Goal: Information Seeking & Learning: Learn about a topic

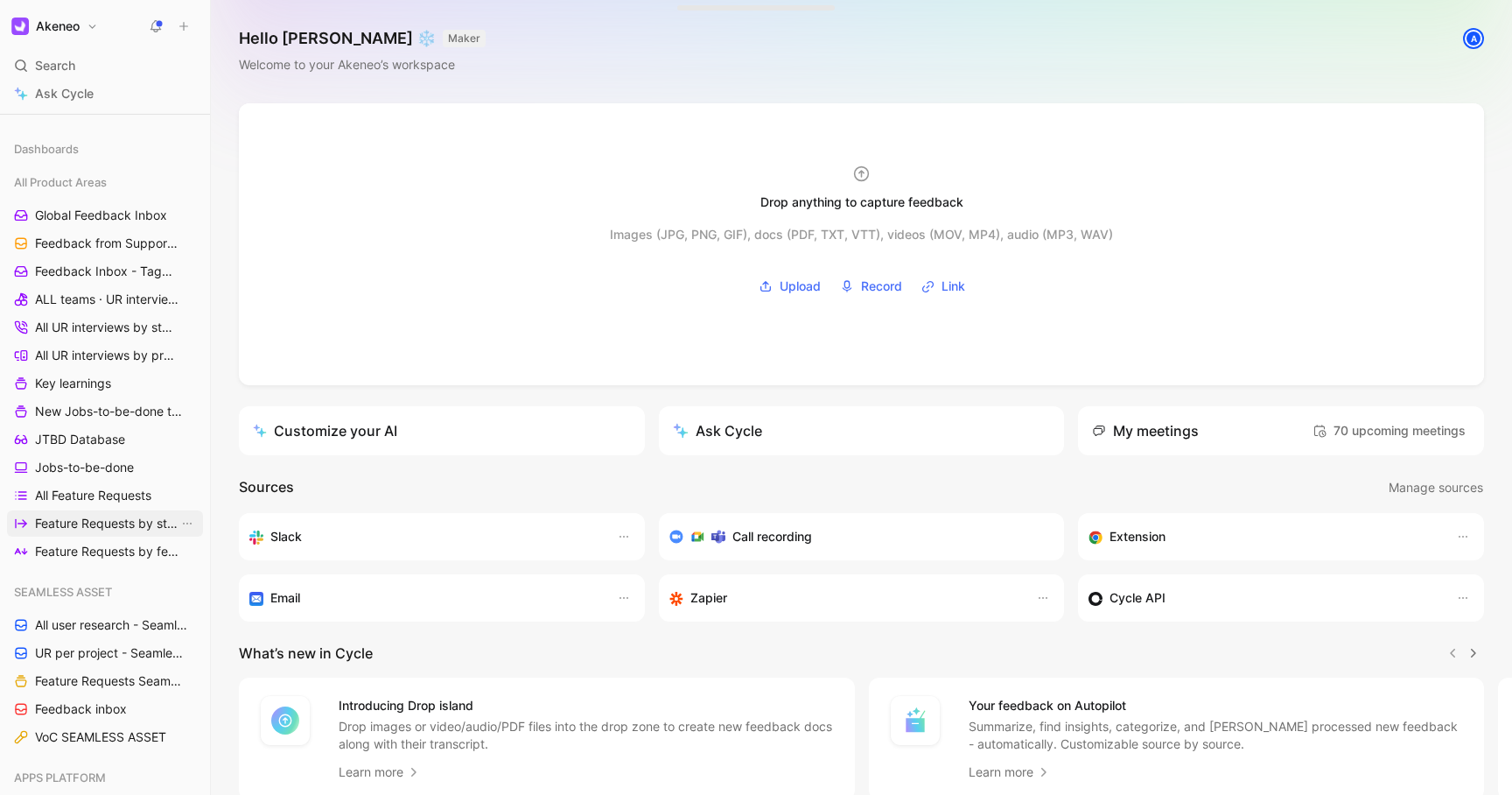
scroll to position [195, 0]
click at [93, 646] on span "UR per project - Seamless assets ([PERSON_NAME])" at bounding box center [106, 652] width 143 height 17
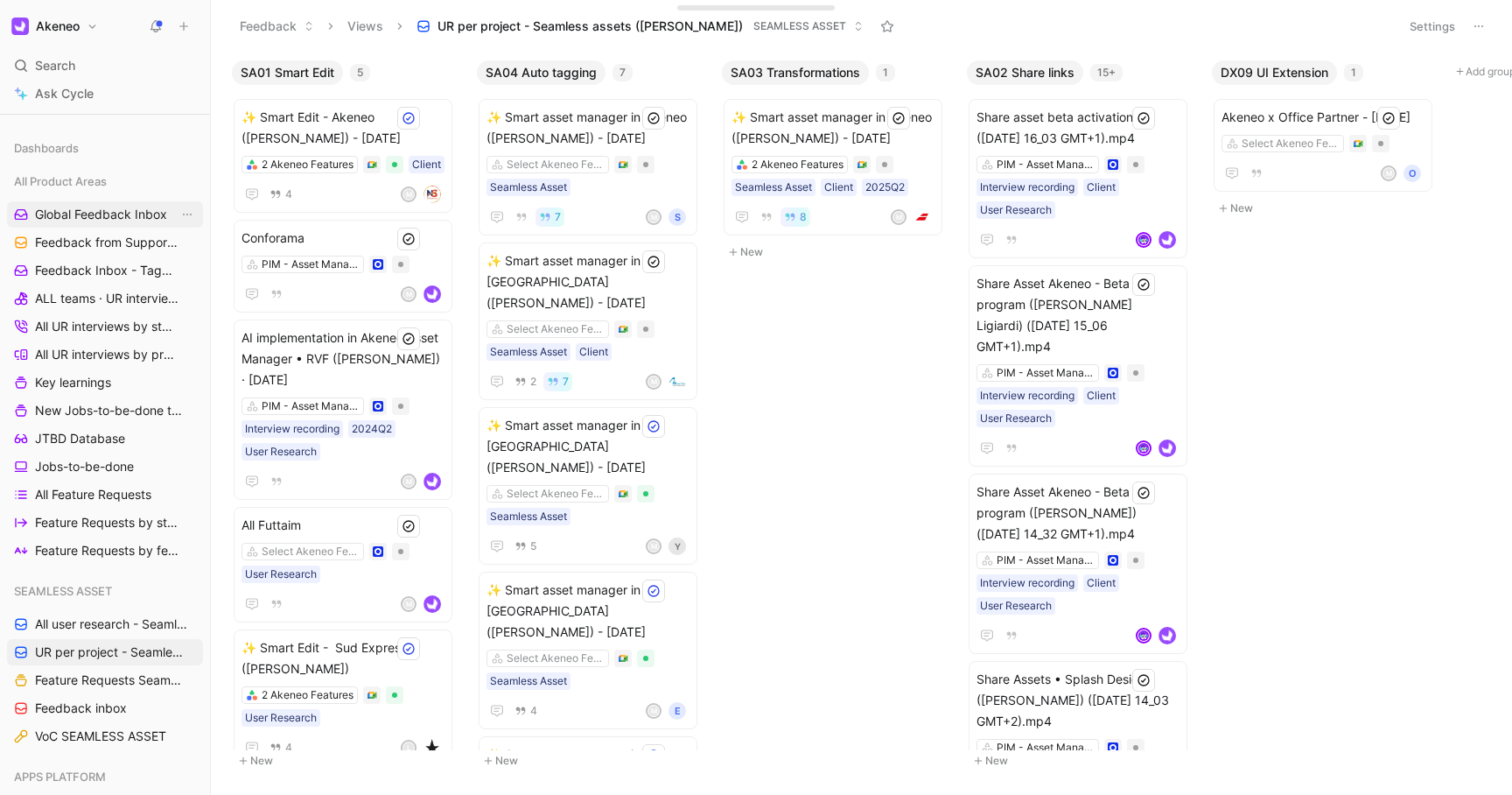
click at [83, 212] on span "Global Feedback Inbox" at bounding box center [100, 214] width 132 height 17
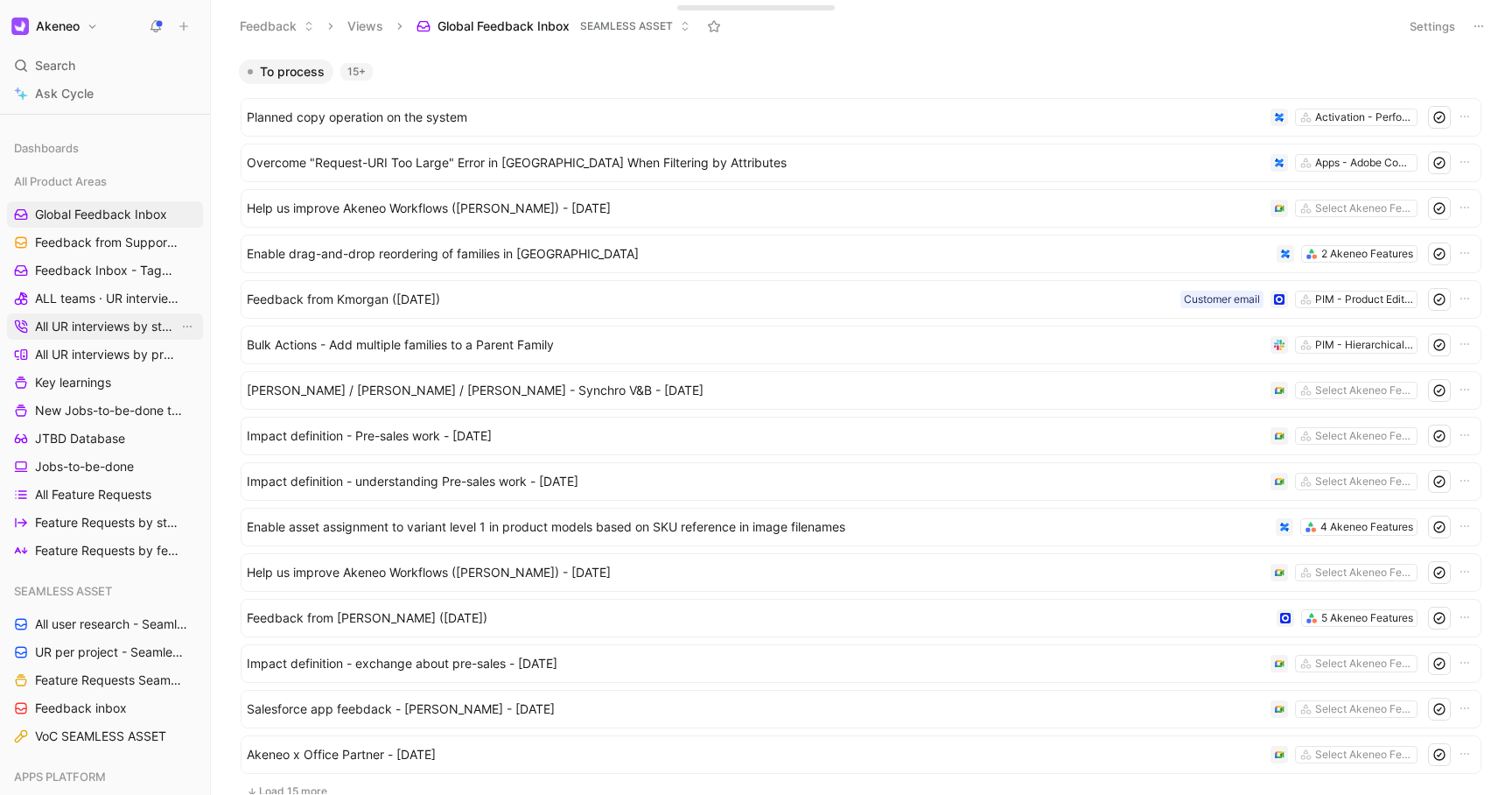
click at [86, 328] on span "All UR interviews by status" at bounding box center [106, 326] width 143 height 17
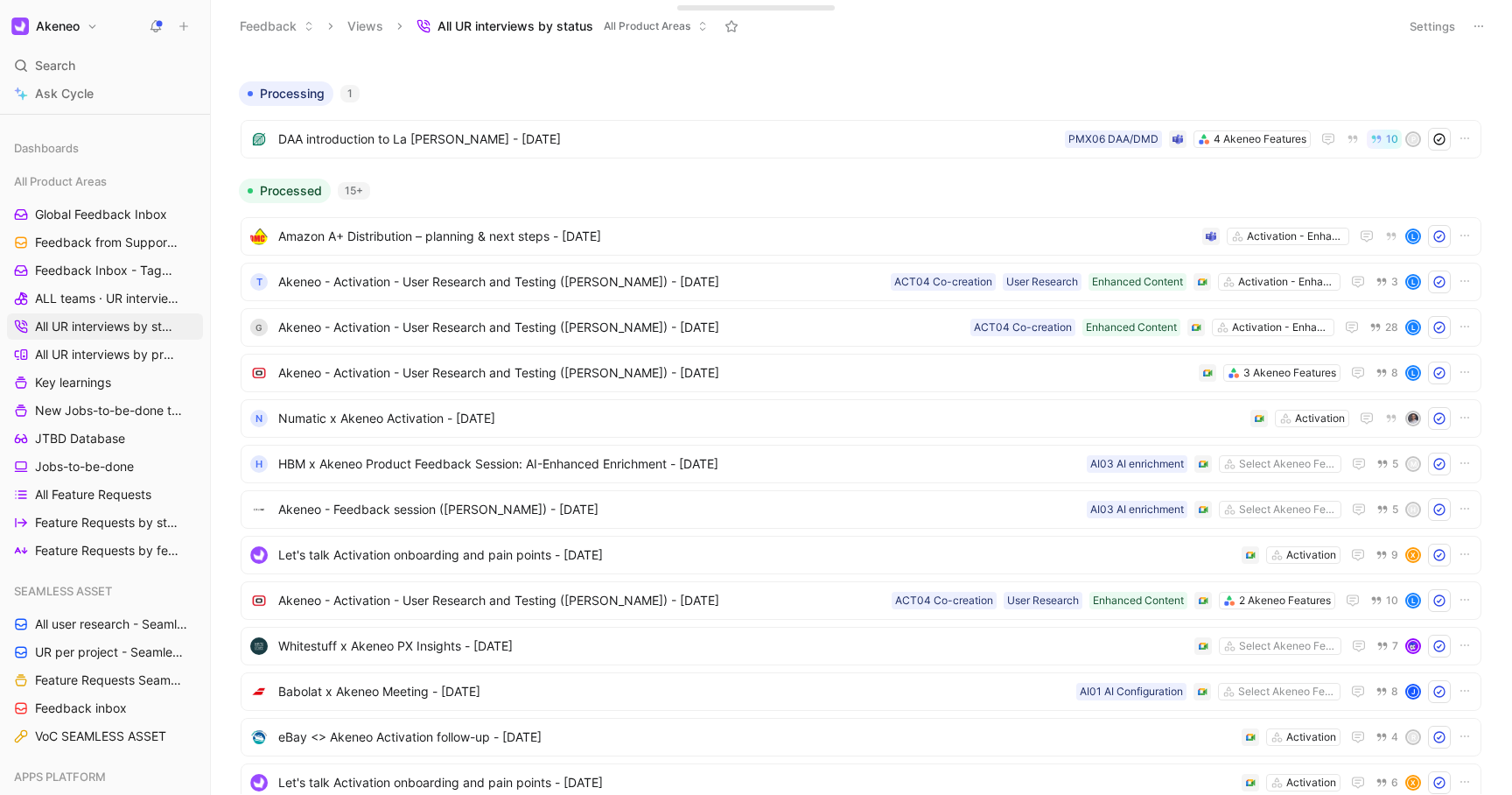
scroll to position [733, 0]
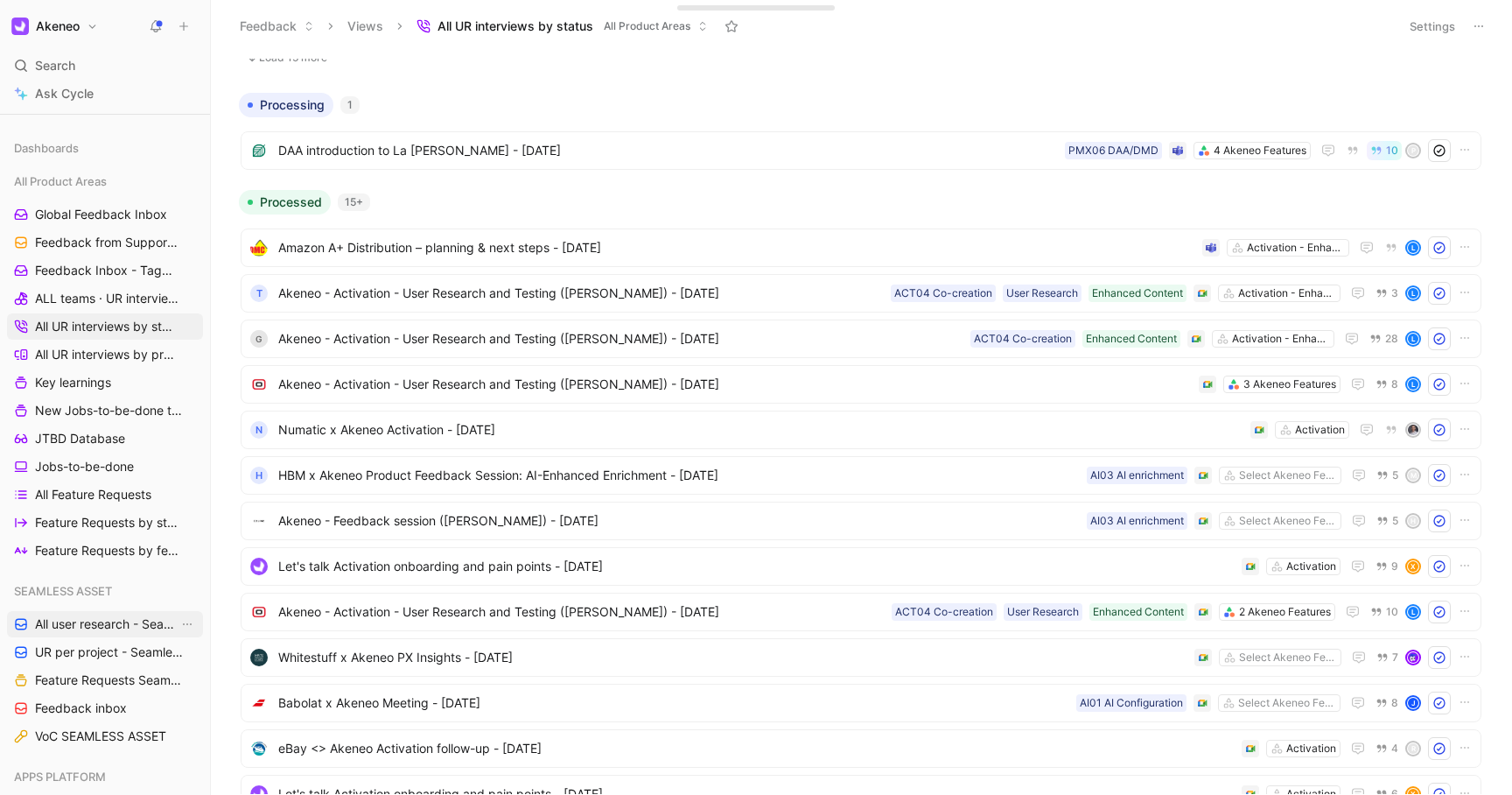
click at [77, 624] on span "All user research - Seamless Asset ([PERSON_NAME])" at bounding box center [106, 623] width 143 height 17
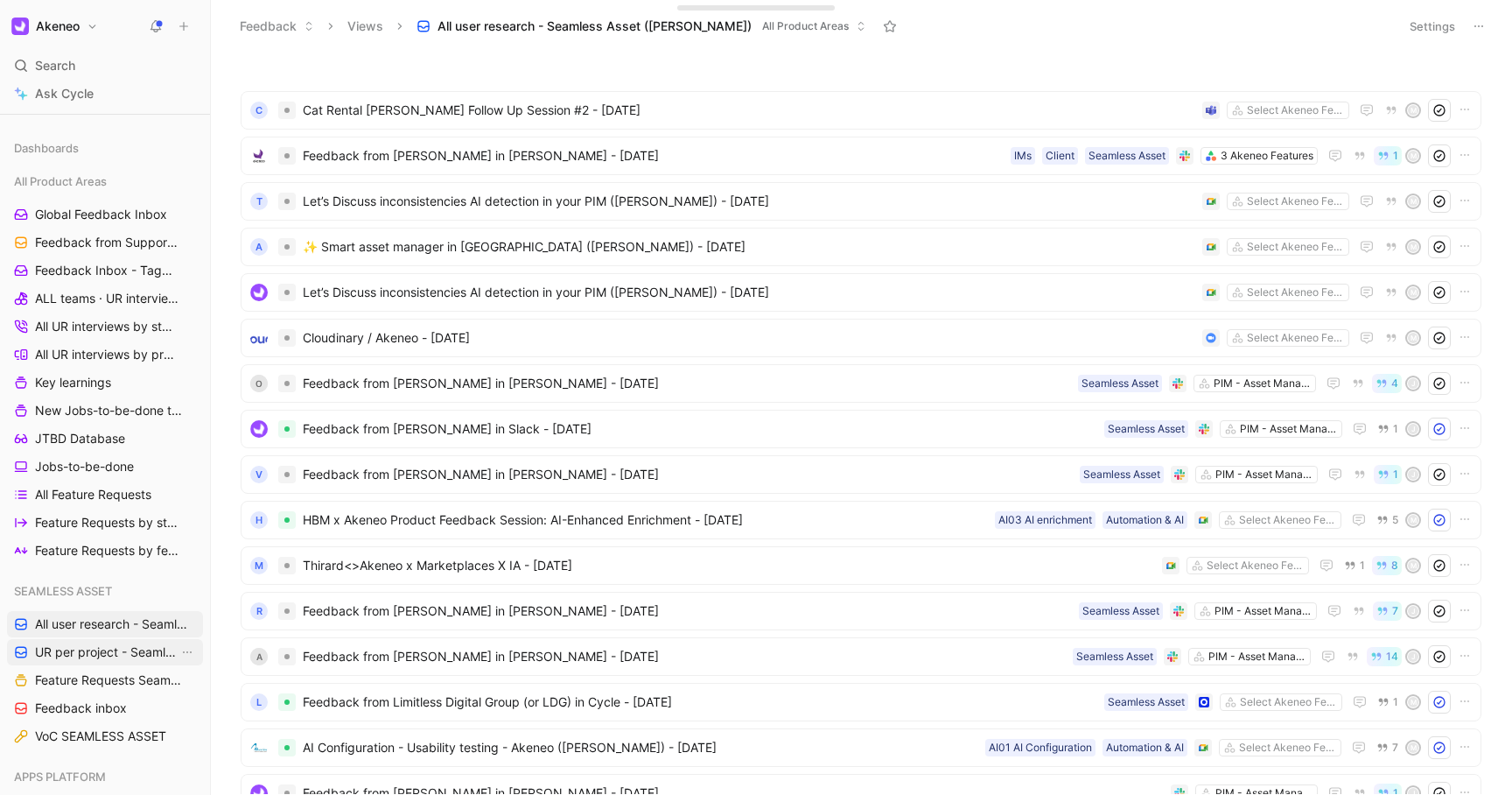
click at [81, 648] on span "UR per project - Seamless assets ([PERSON_NAME])" at bounding box center [106, 652] width 143 height 17
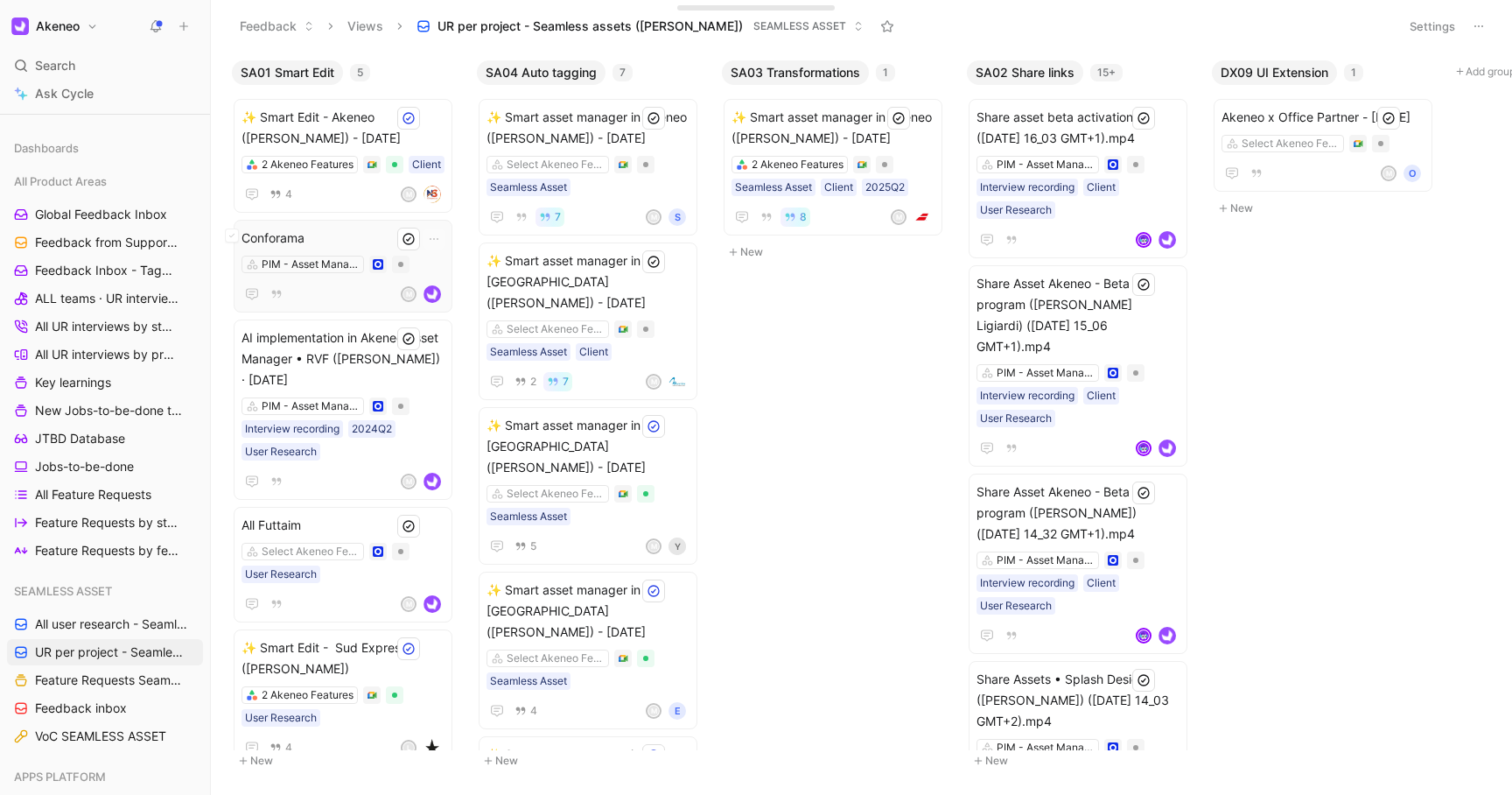
click at [349, 240] on span "Conforama" at bounding box center [343, 238] width 203 height 21
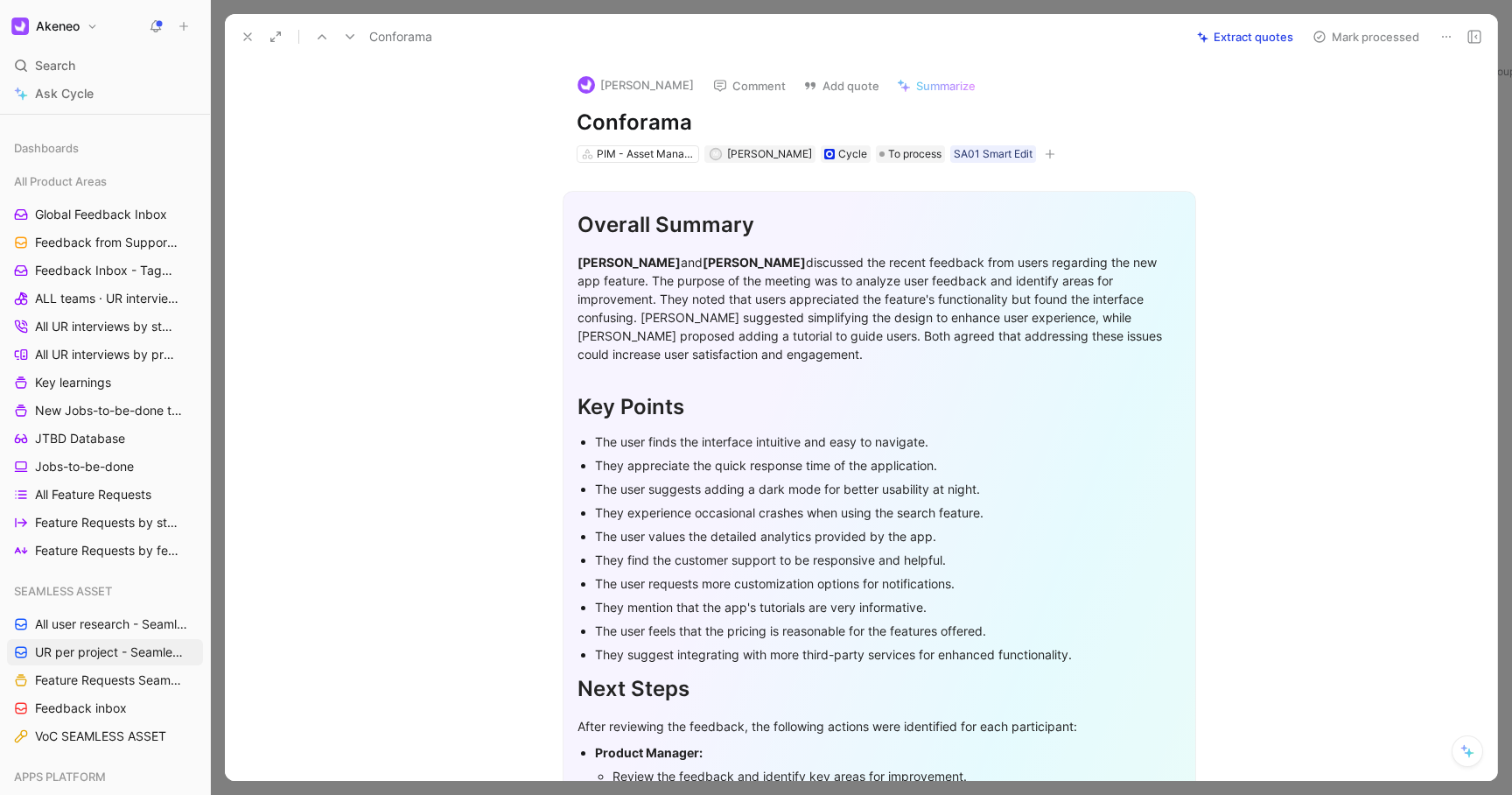
click at [1247, 35] on button "Extract quotes" at bounding box center [1245, 37] width 112 height 25
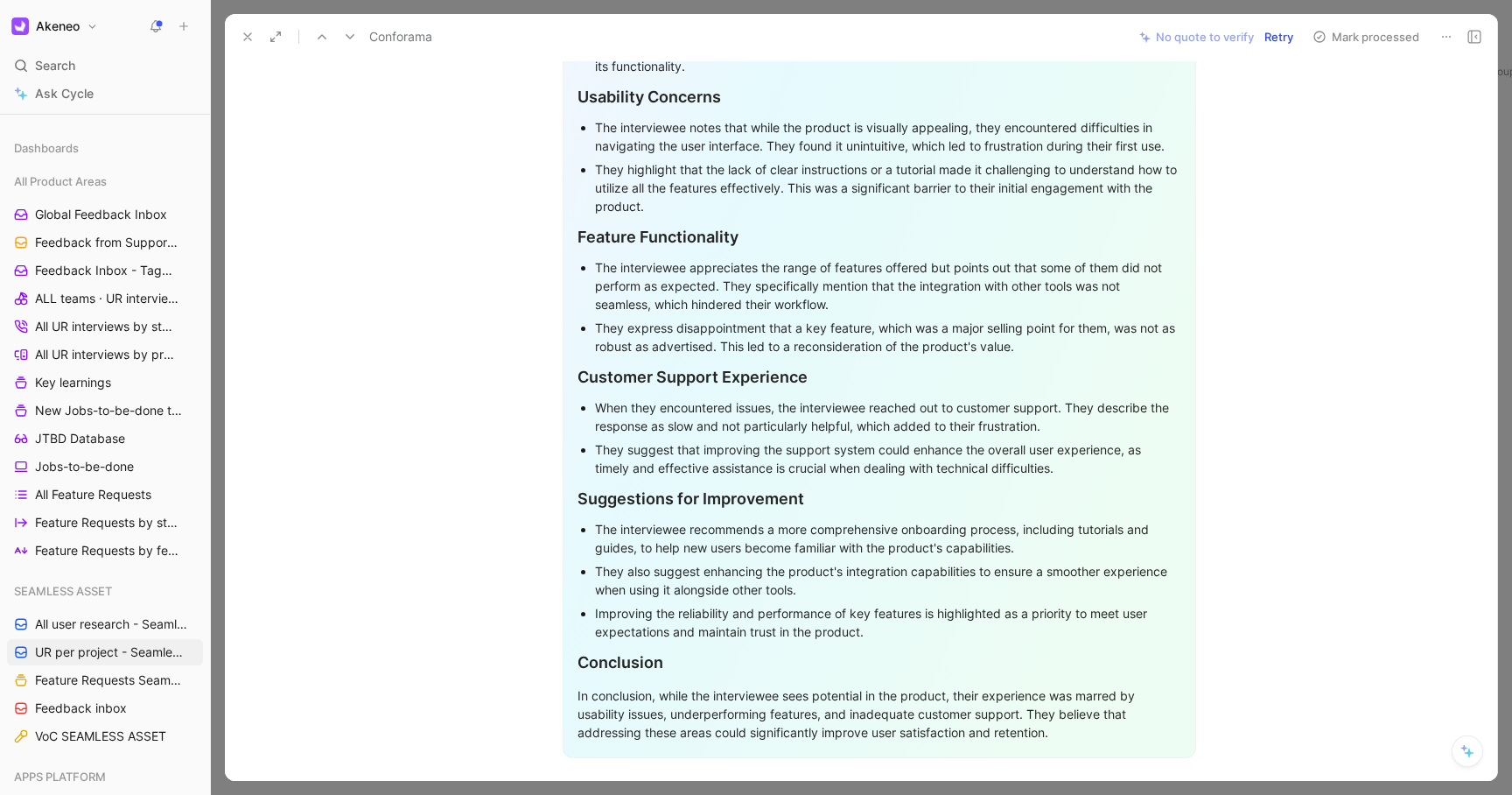
scroll to position [1196, 0]
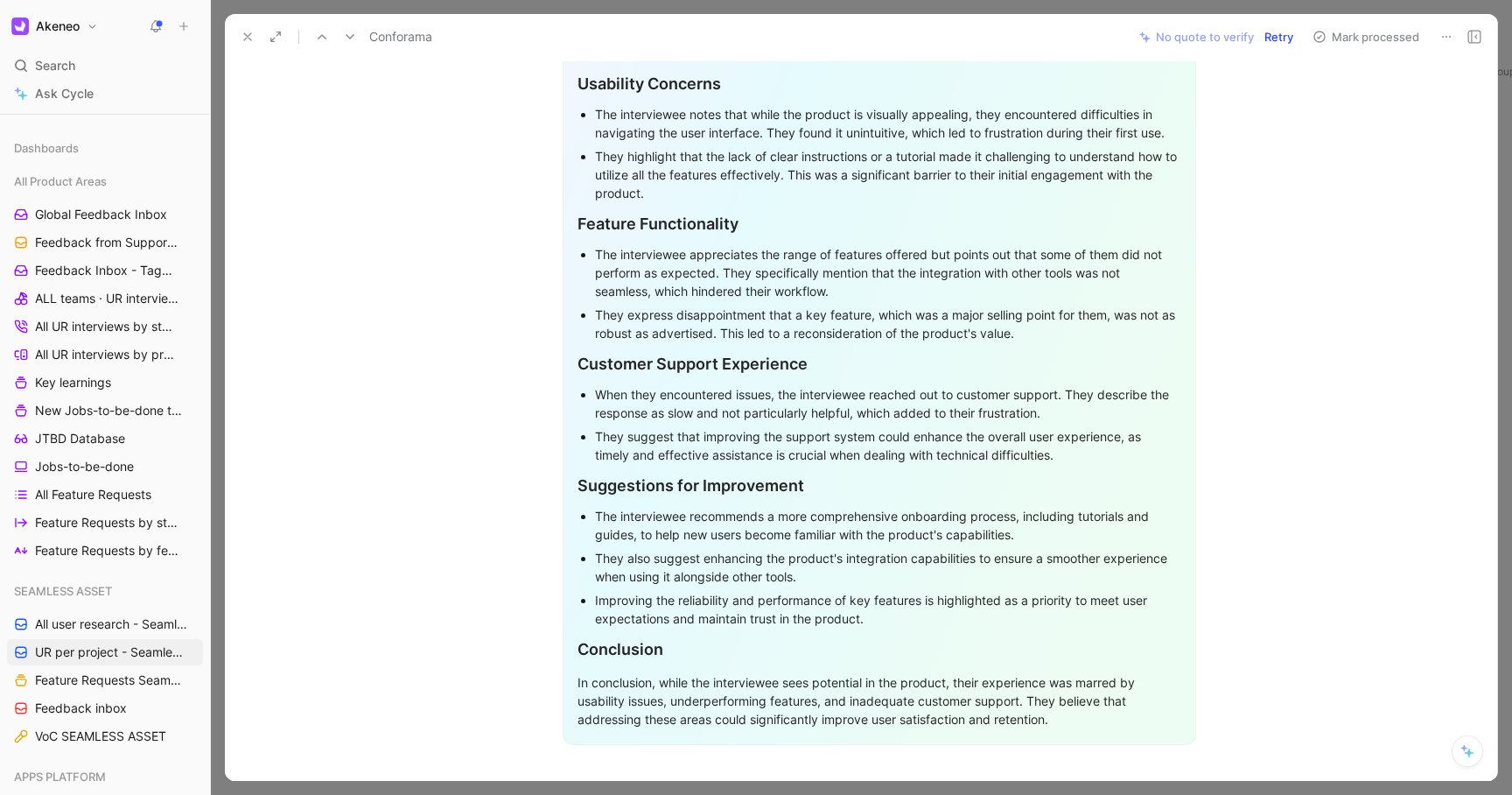
click at [242, 33] on icon at bounding box center [247, 36] width 14 height 14
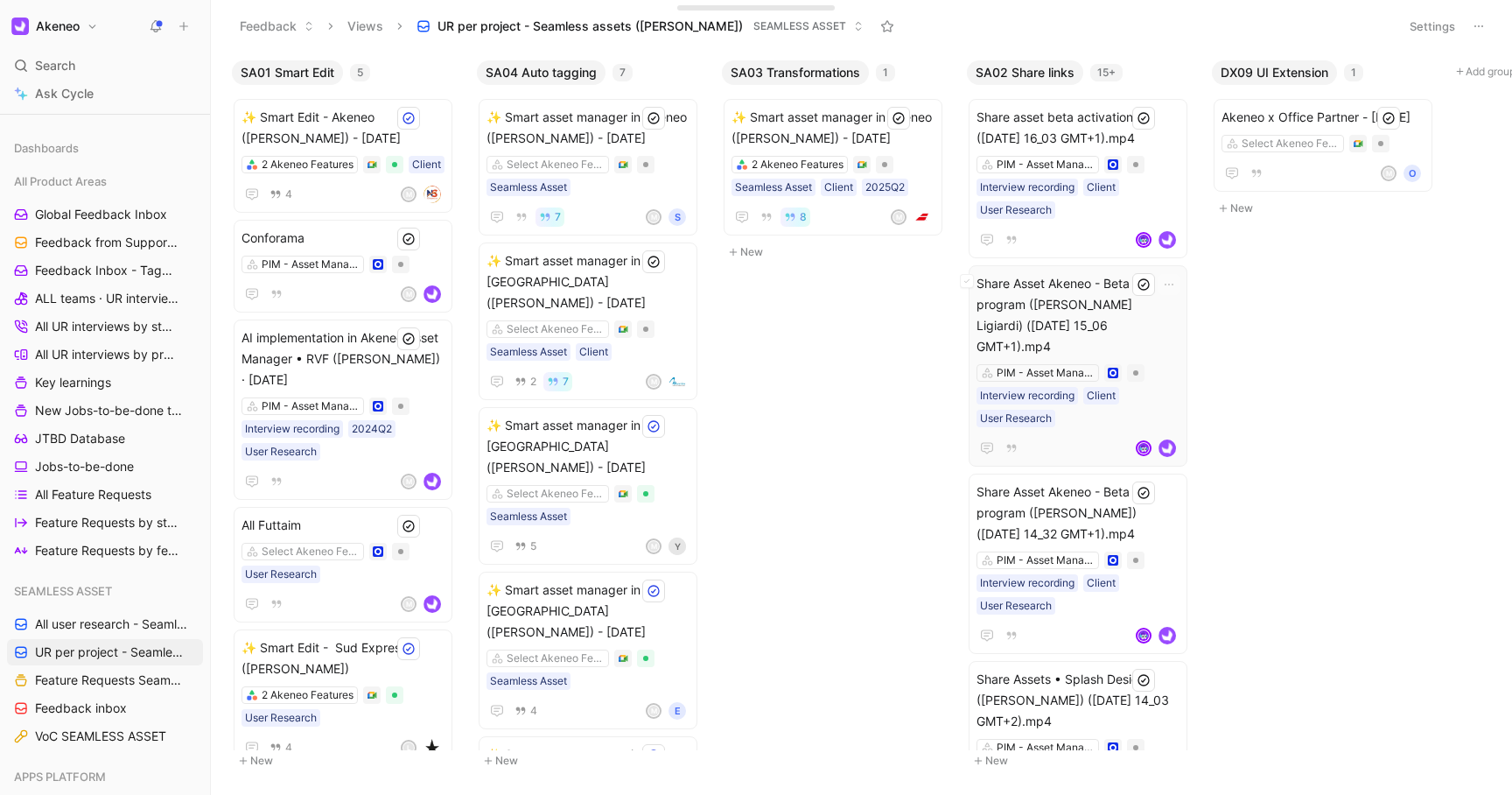
click at [1145, 337] on div "Share Asset Akeneo - Beta program ([PERSON_NAME] Ligiardi) ([DATE] 15_06 GMT+1)…" at bounding box center [1078, 366] width 203 height 186
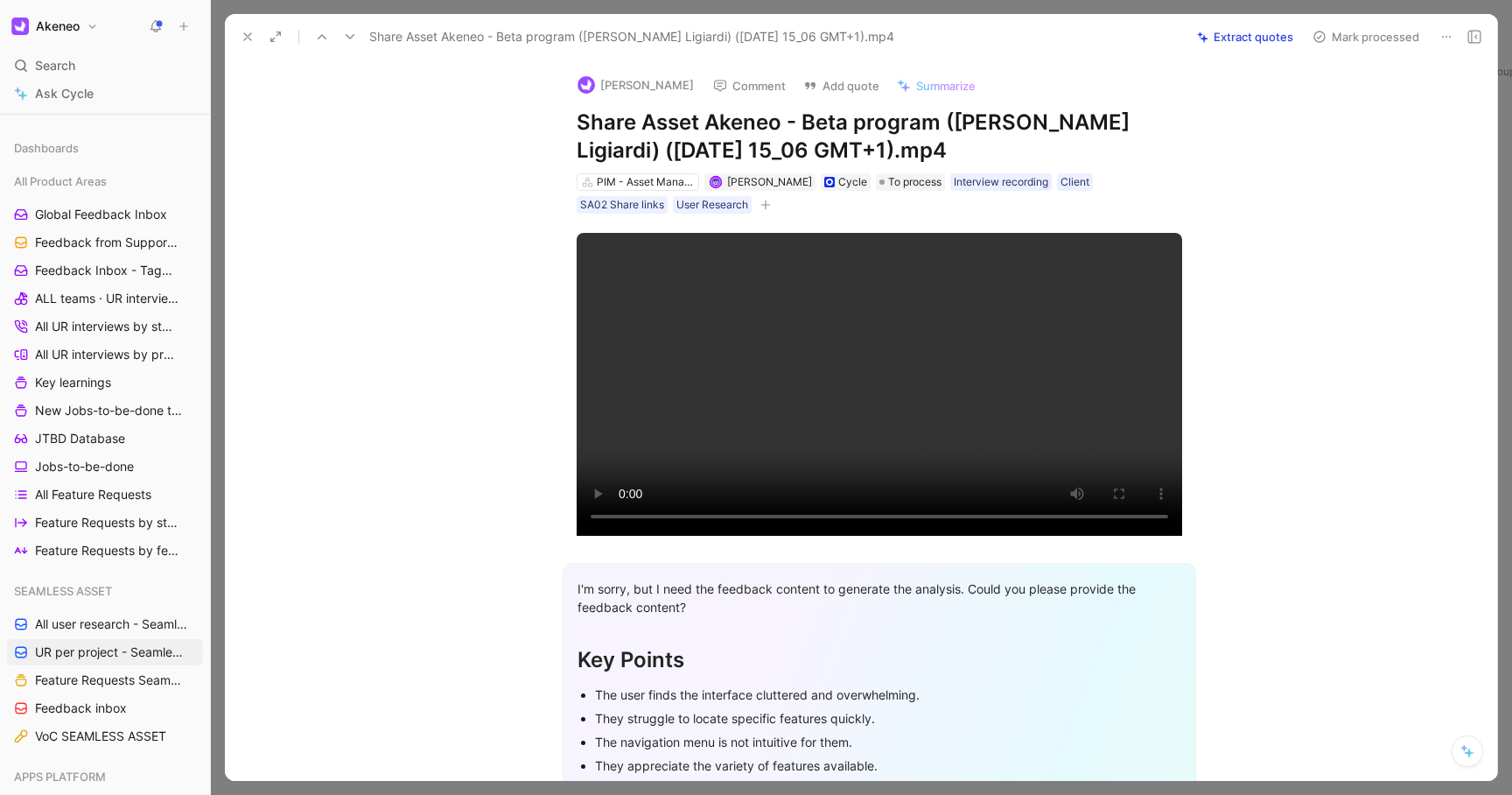
click at [1248, 41] on button "Extract quotes" at bounding box center [1245, 37] width 112 height 25
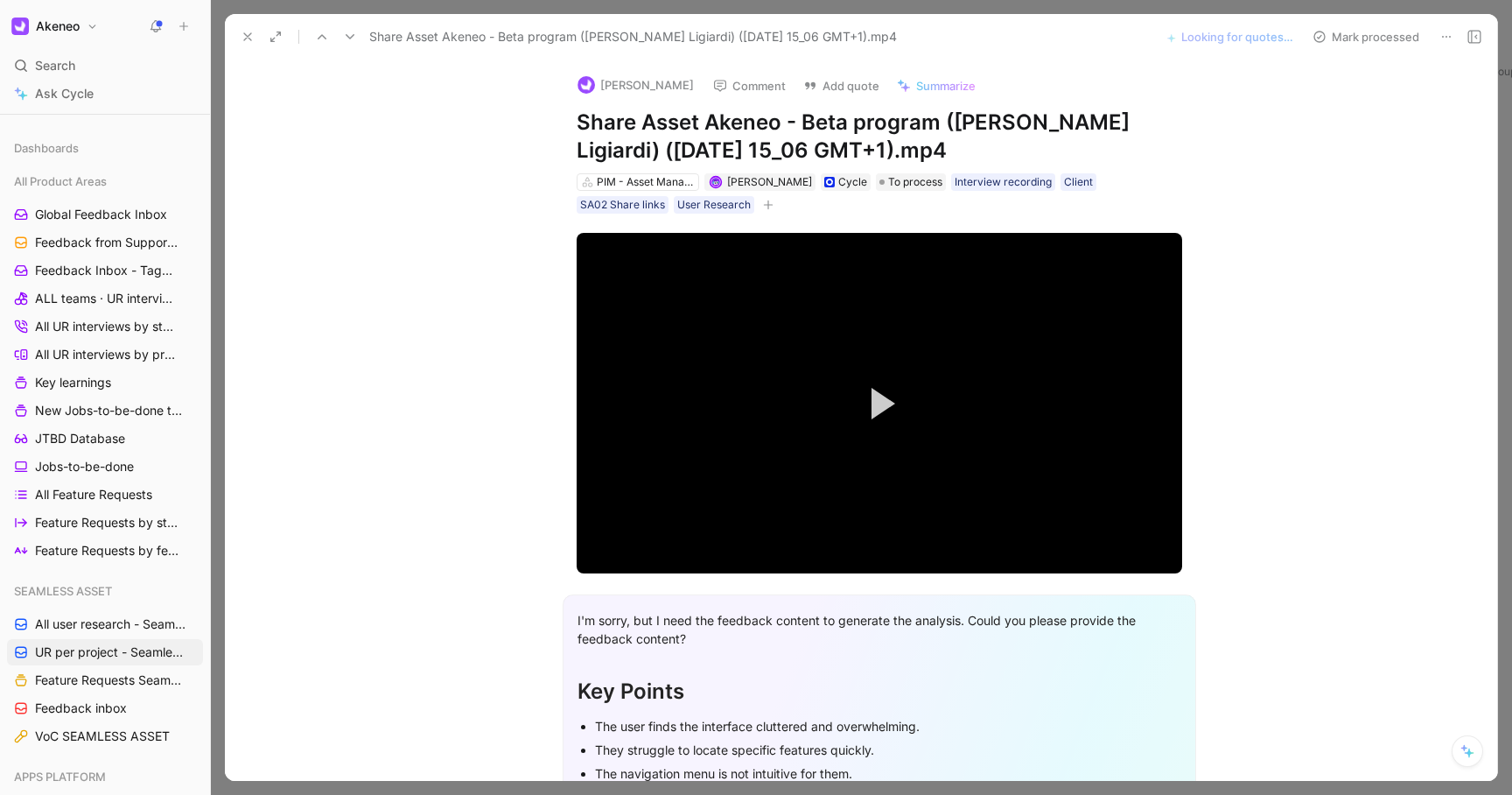
click at [254, 40] on icon at bounding box center [247, 36] width 14 height 14
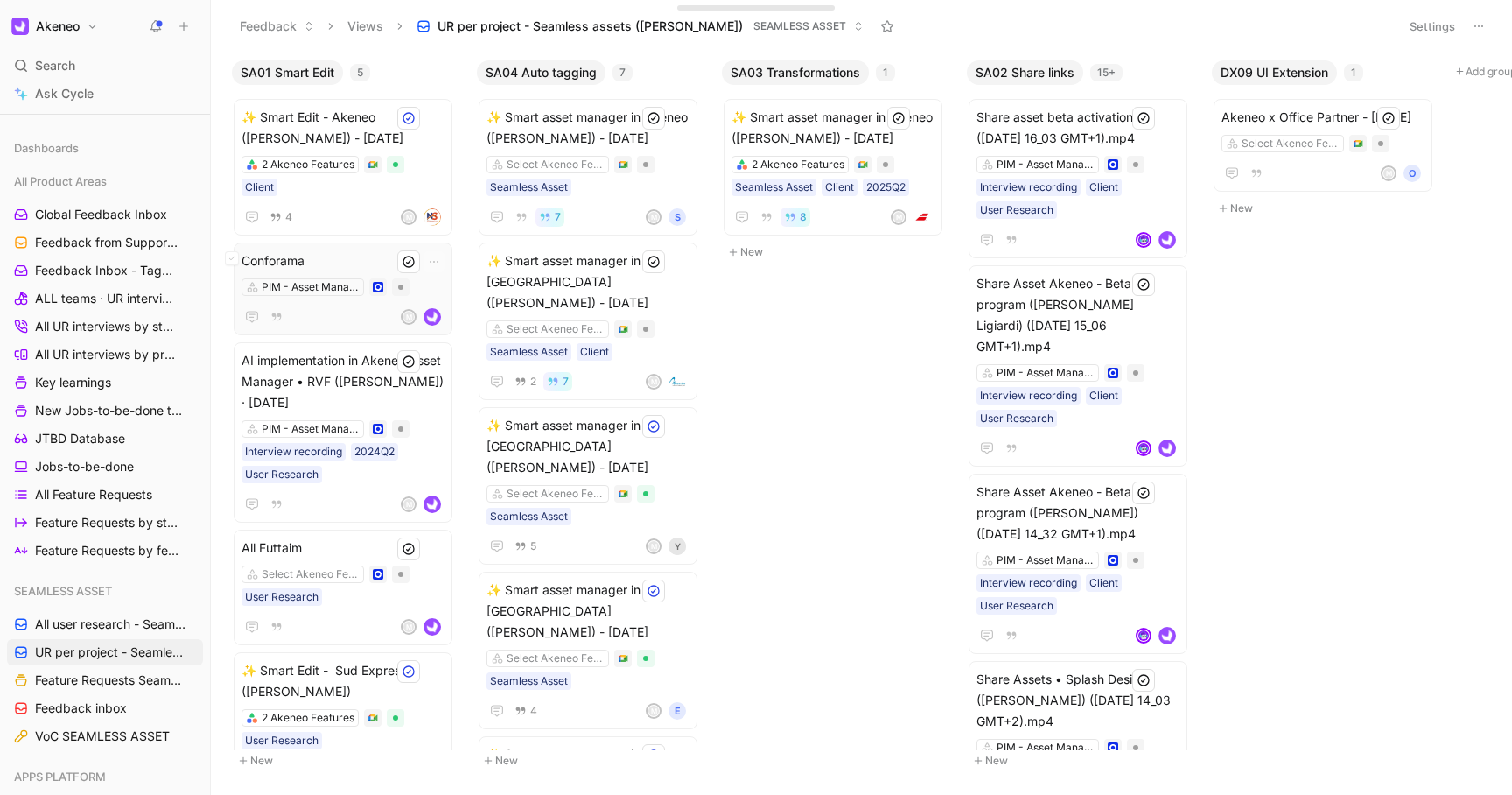
click at [351, 306] on div "M" at bounding box center [343, 316] width 203 height 21
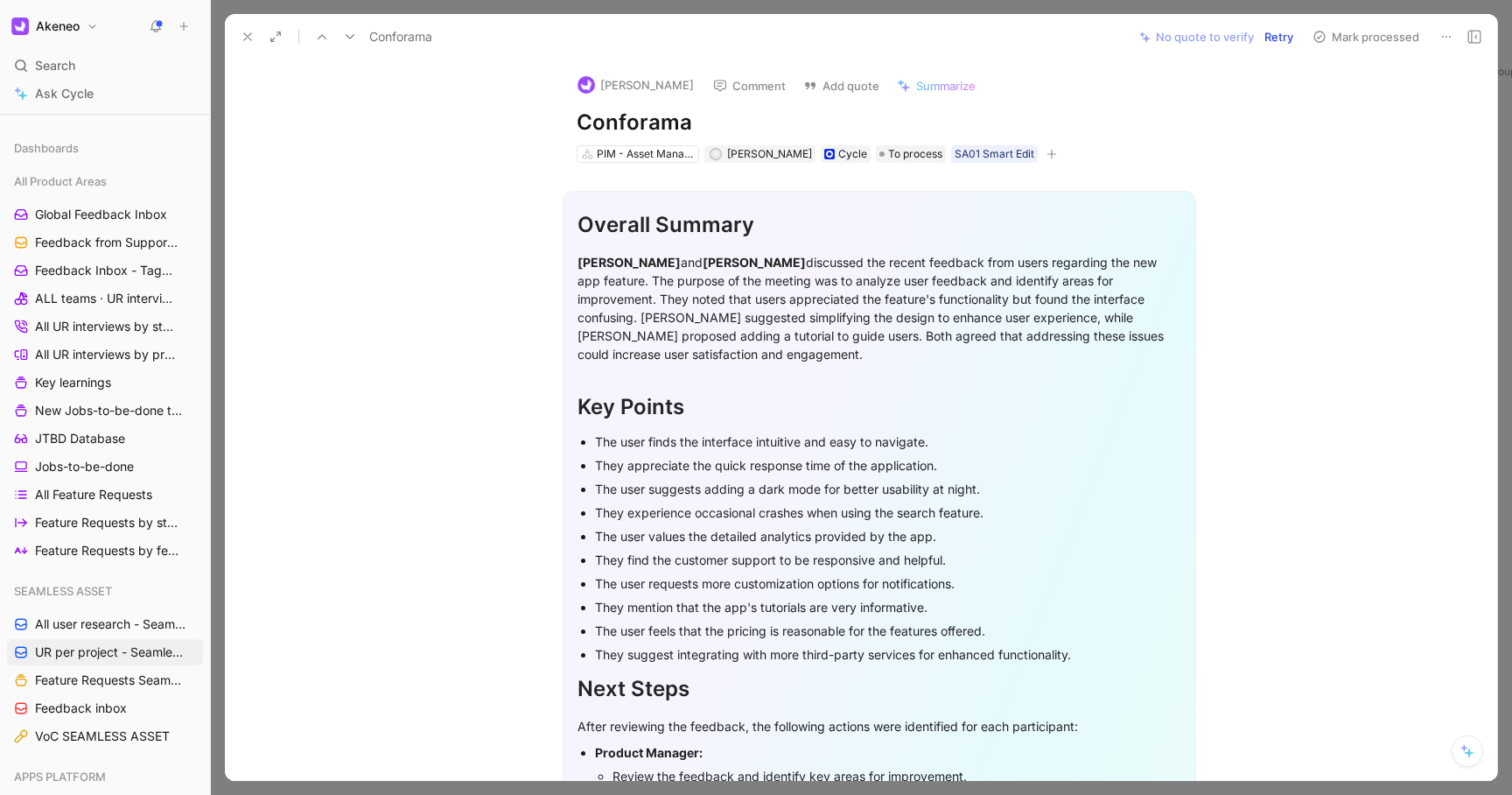
click at [1277, 37] on button "Retry" at bounding box center [1278, 37] width 45 height 25
click at [248, 37] on use at bounding box center [247, 36] width 7 height 7
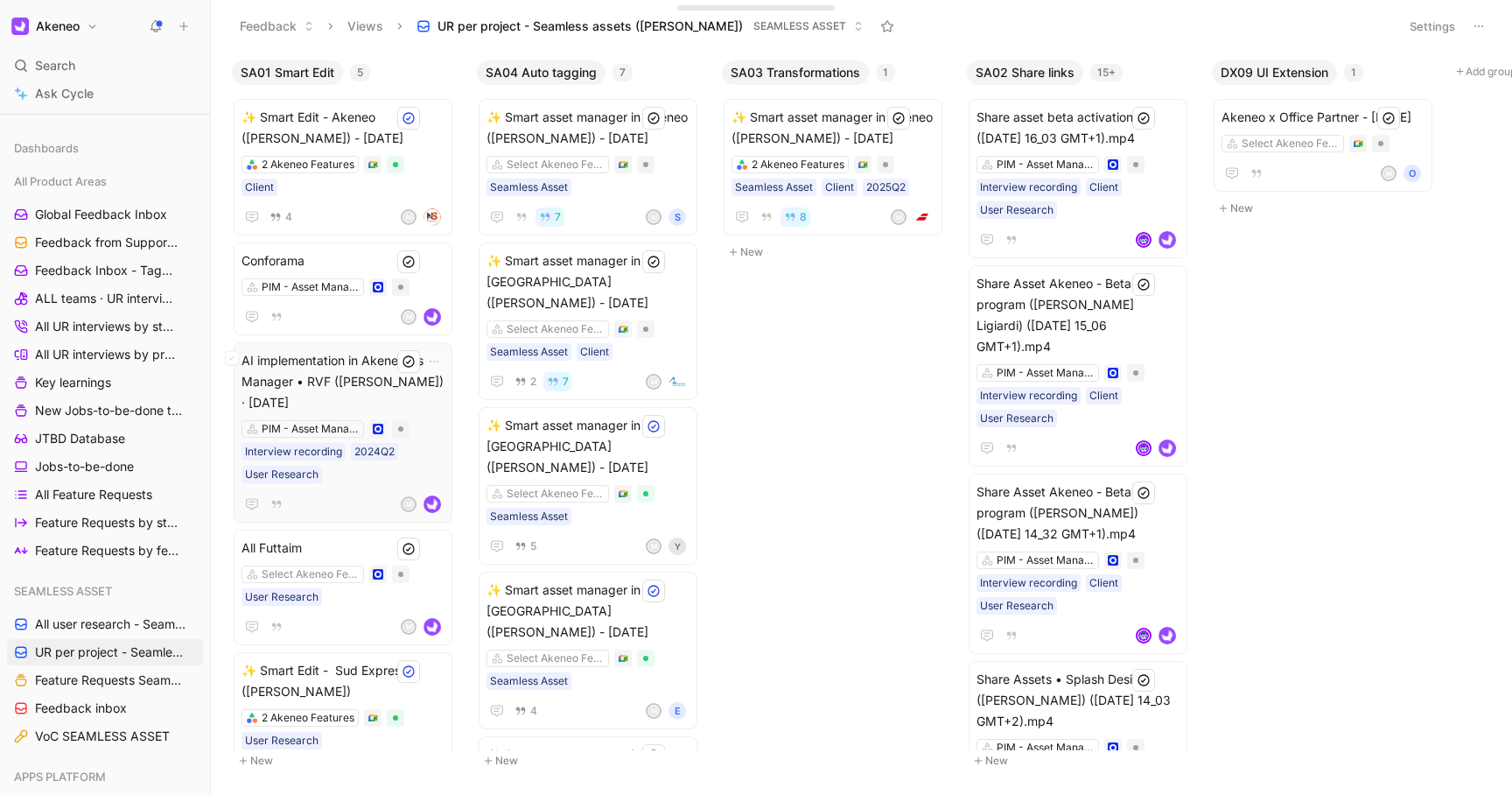
click at [432, 440] on div "PIM - Asset Manager Interview recording 2024Q2 User Research" at bounding box center [343, 451] width 203 height 63
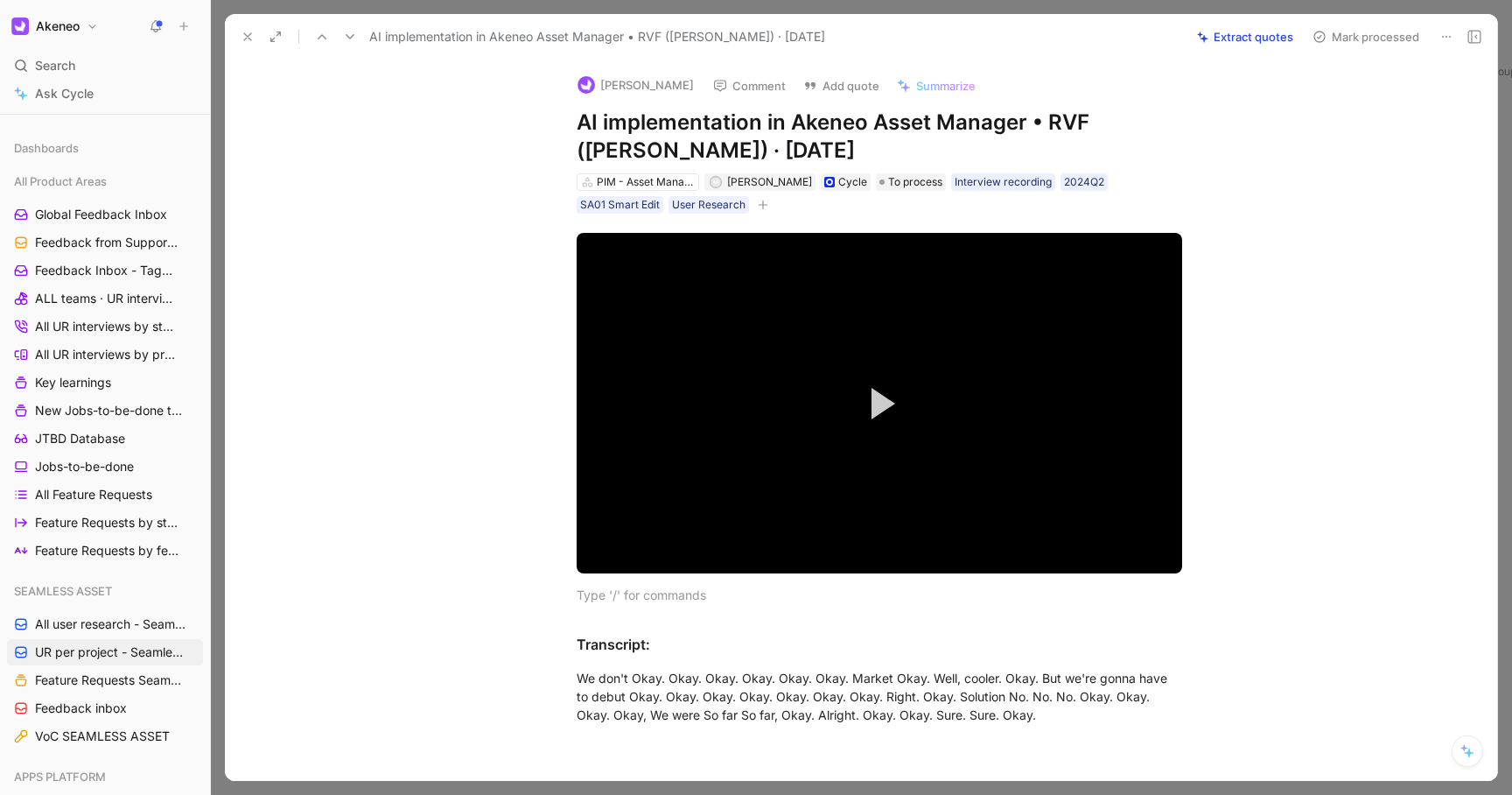
click at [1226, 37] on button "Extract quotes" at bounding box center [1245, 37] width 112 height 25
click at [244, 32] on icon at bounding box center [247, 36] width 14 height 14
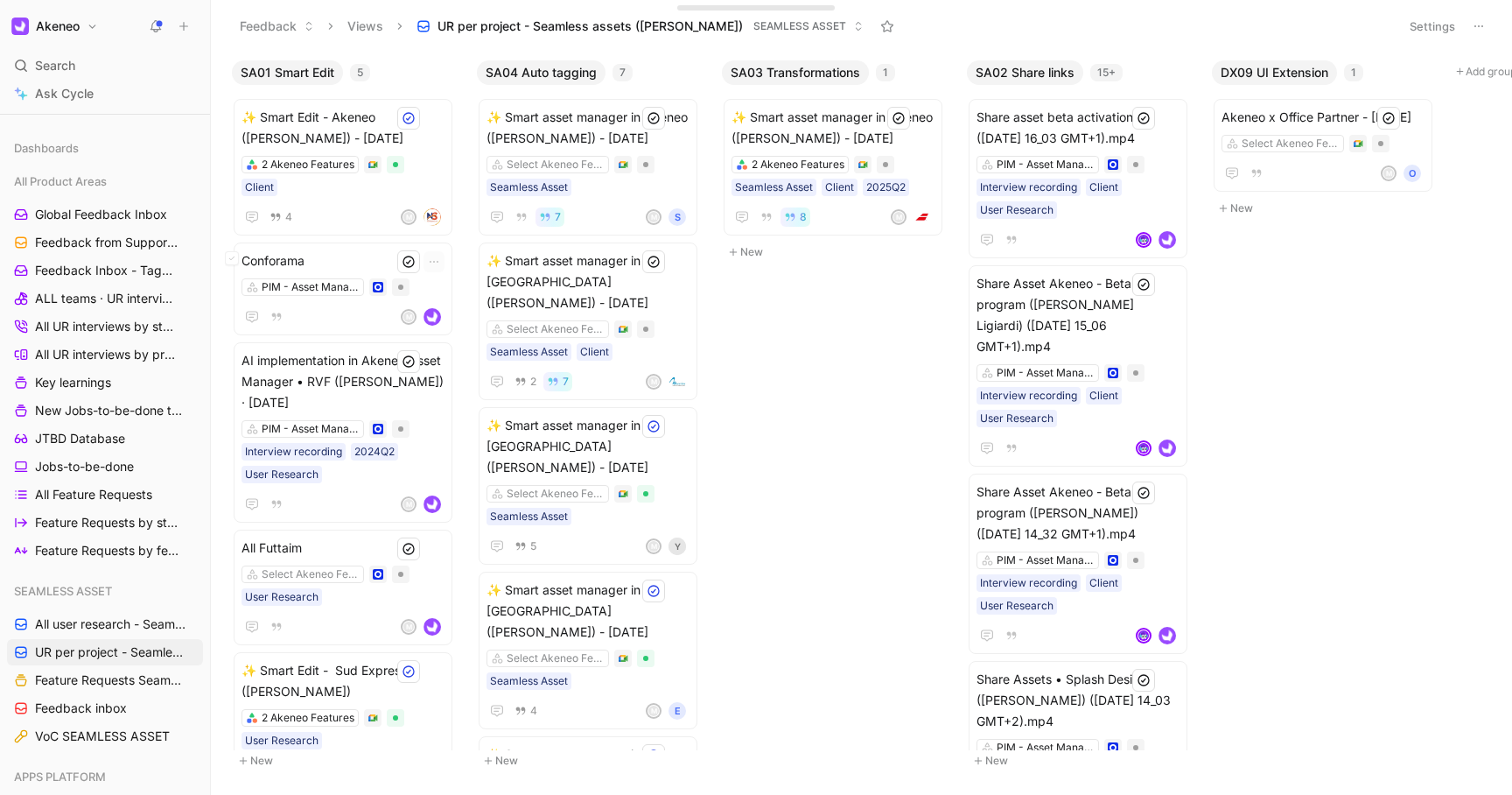
scroll to position [22, 0]
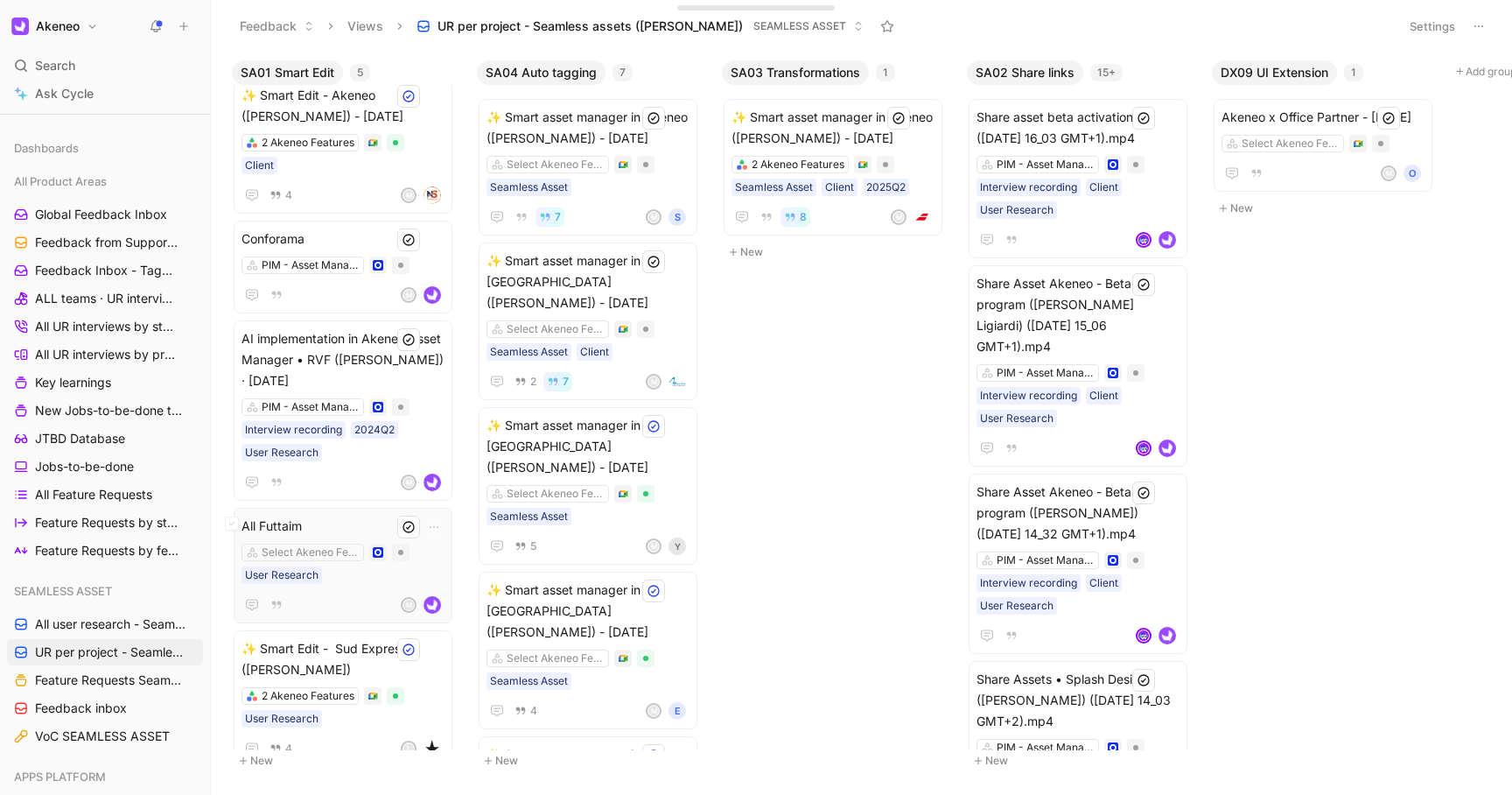
click at [439, 544] on div "Select Akeneo Features User Research" at bounding box center [343, 564] width 203 height 40
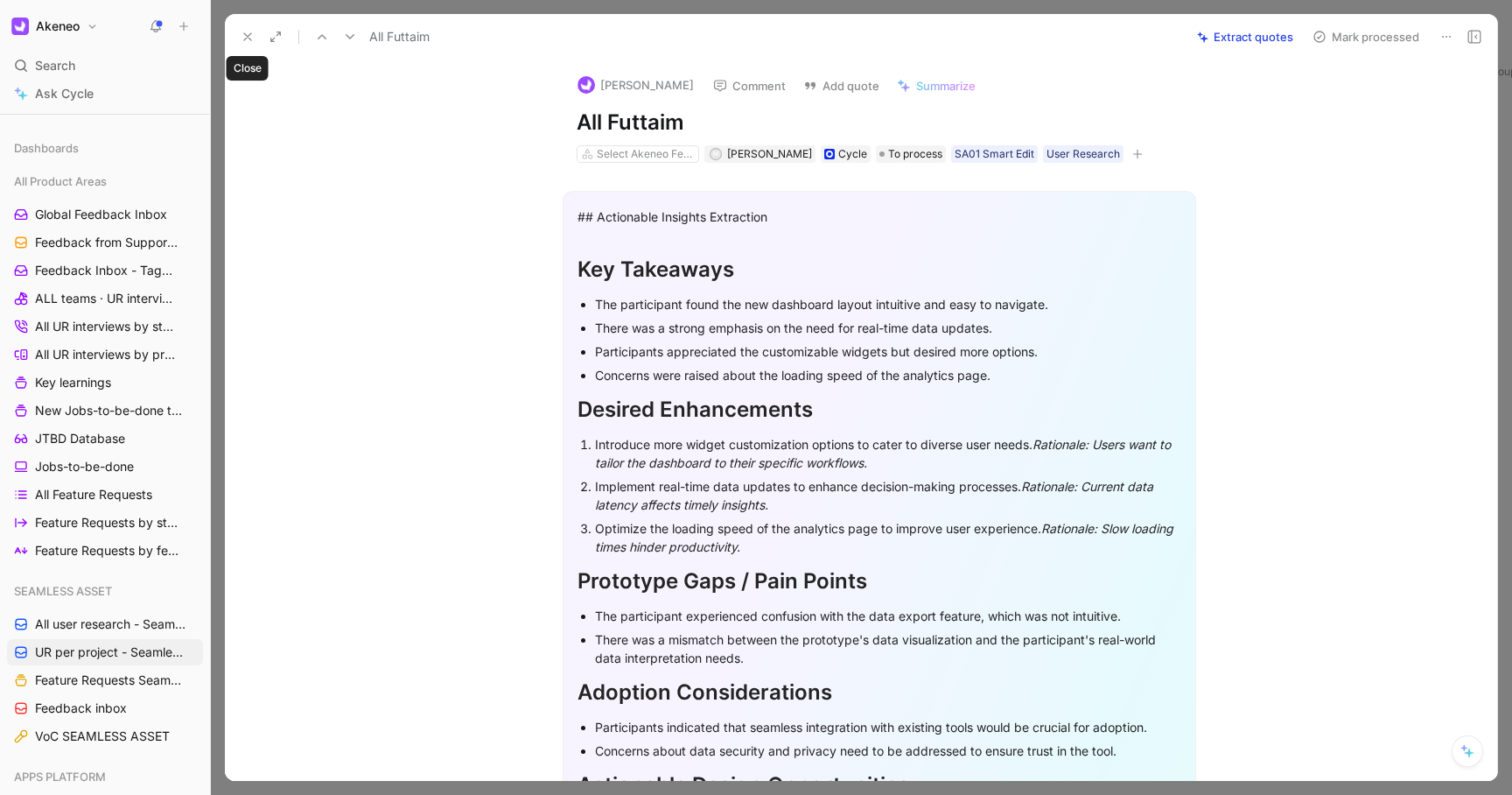
click at [244, 32] on icon at bounding box center [247, 36] width 14 height 14
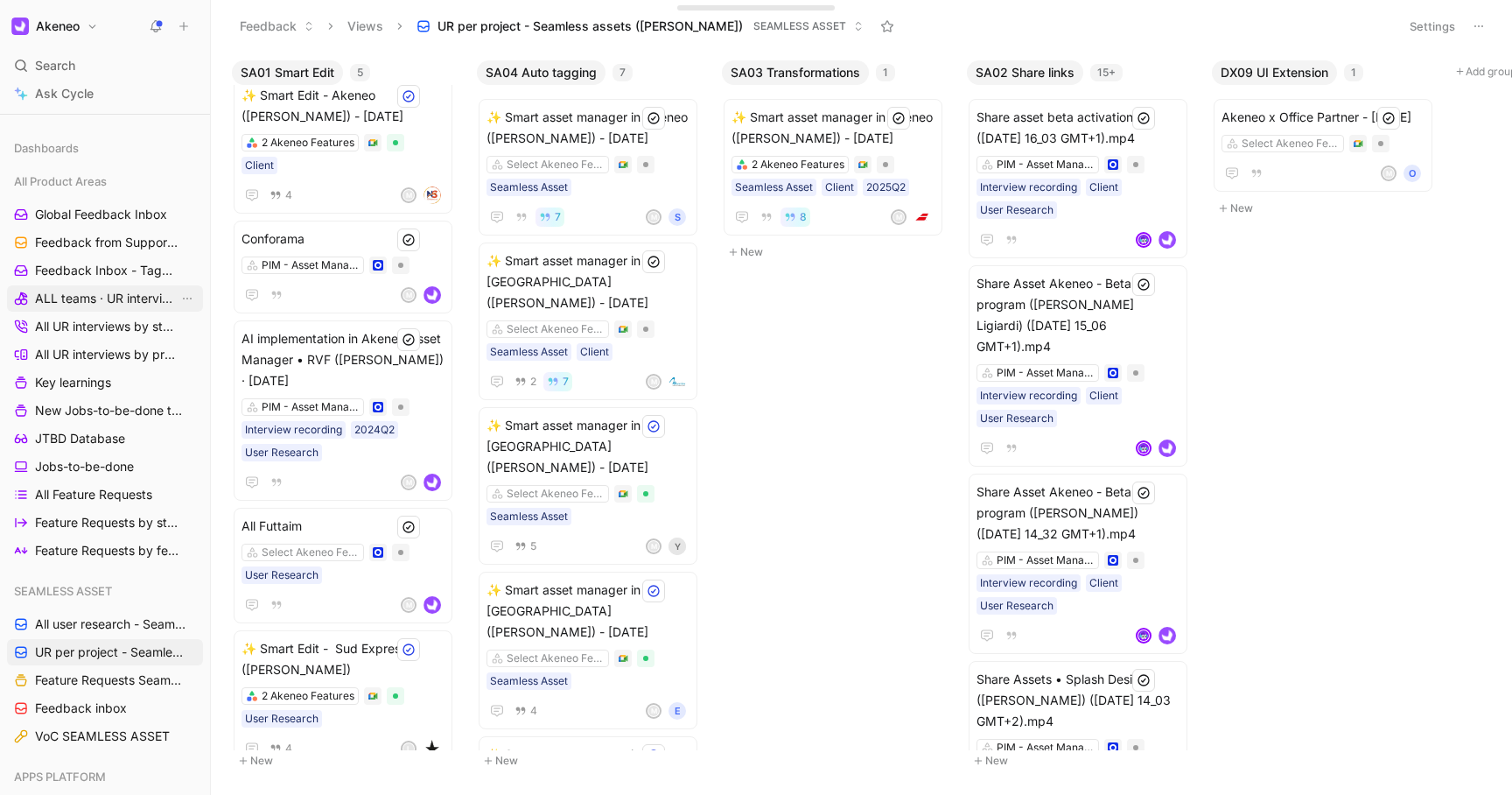
click at [91, 296] on span "ALL teams · UR interviews" at bounding box center [106, 298] width 143 height 17
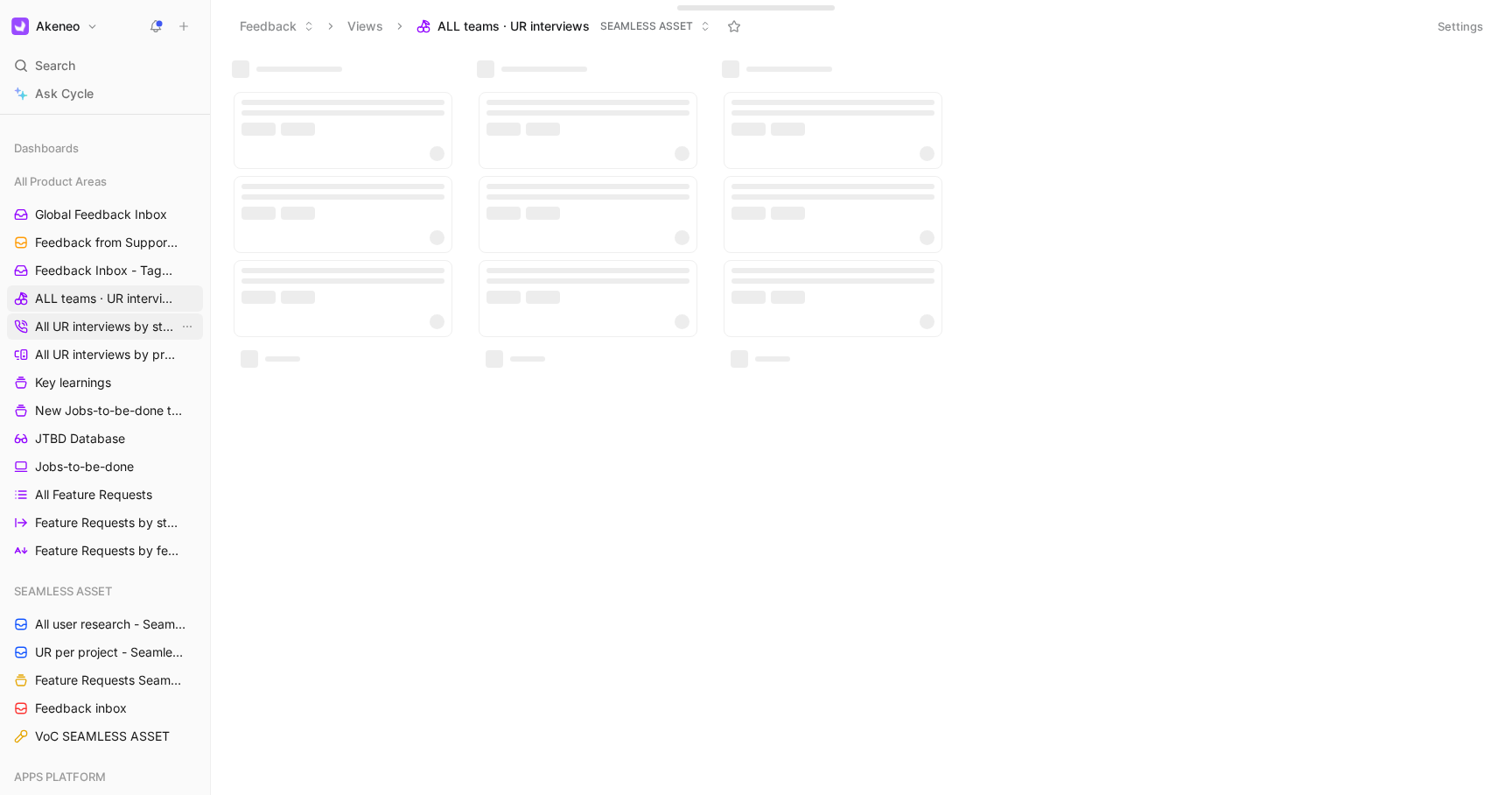
click at [96, 329] on span "All UR interviews by status" at bounding box center [106, 326] width 143 height 17
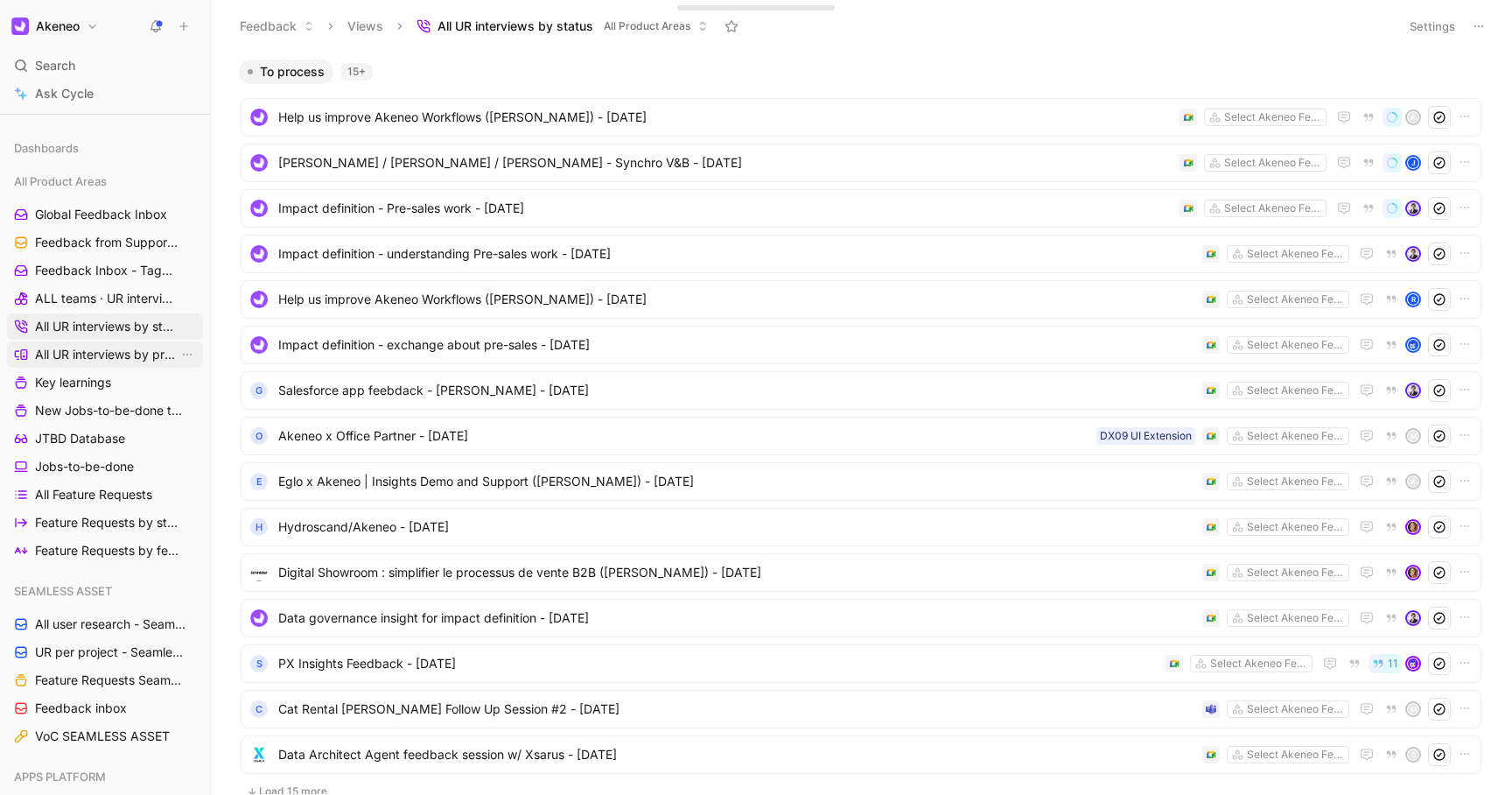
click at [96, 352] on span "All UR interviews by projects" at bounding box center [106, 354] width 143 height 17
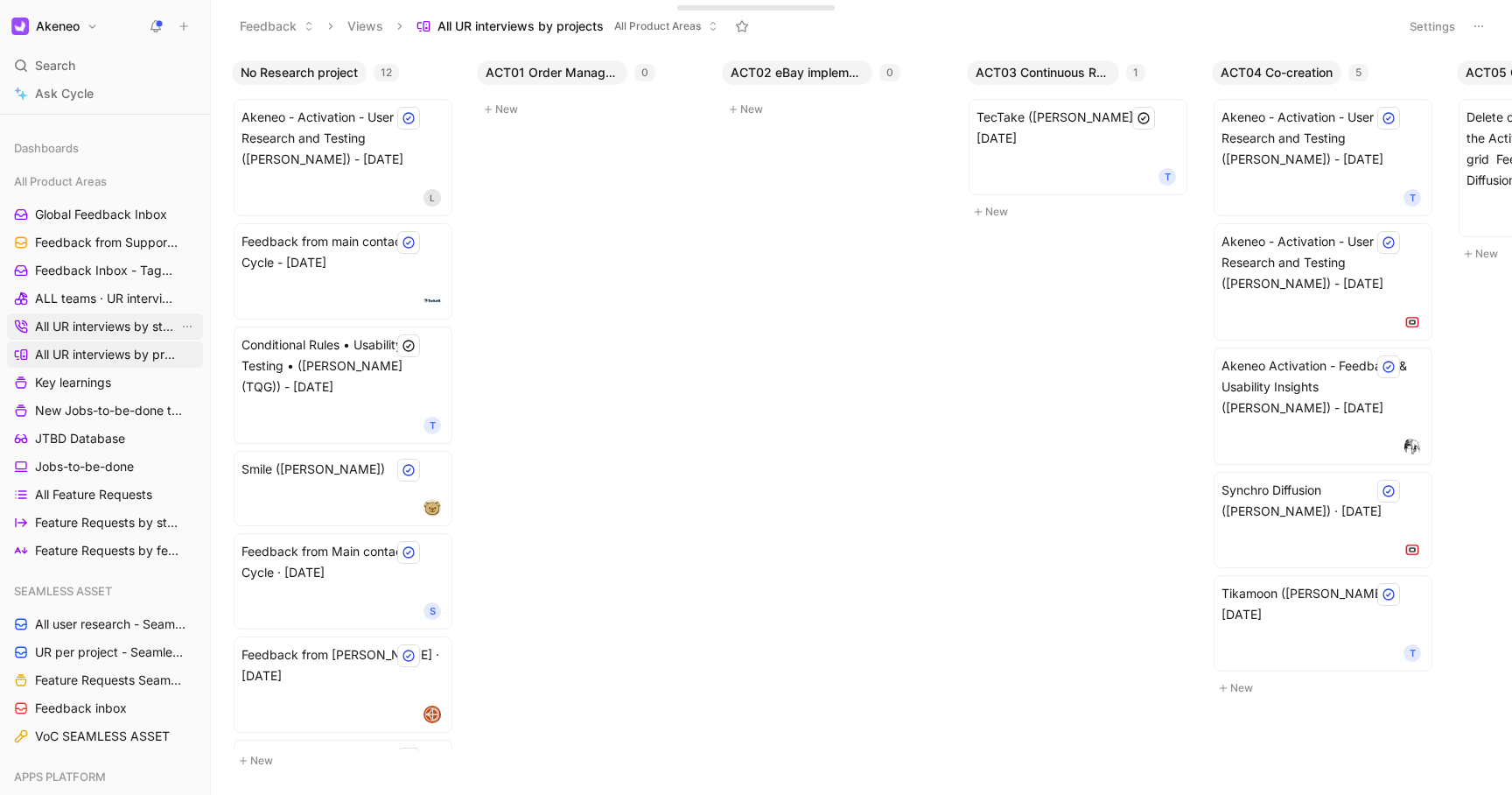
scroll to position [203, 0]
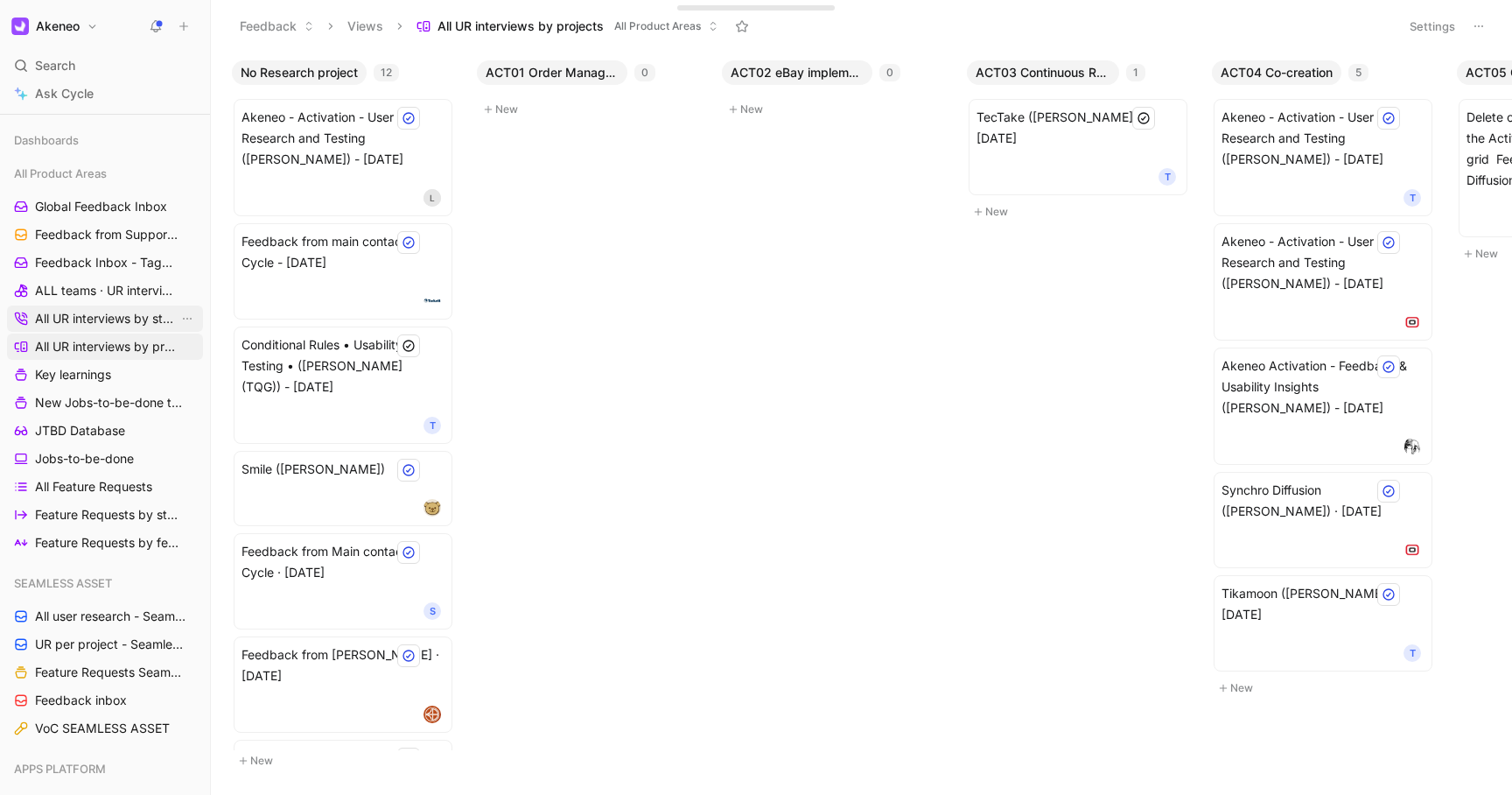
click at [85, 315] on span "All UR interviews by status" at bounding box center [106, 318] width 143 height 17
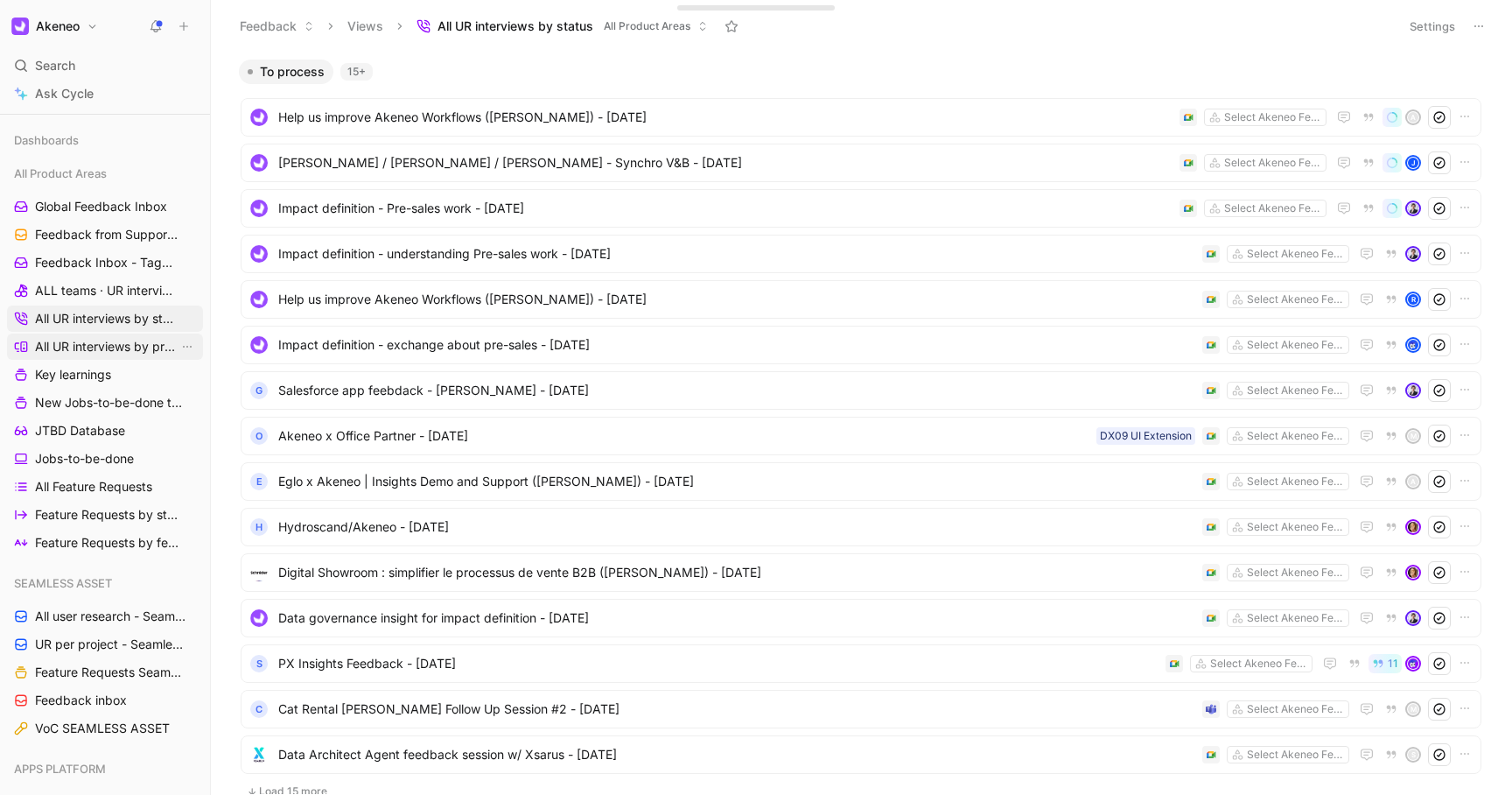
click at [85, 348] on span "All UR interviews by projects" at bounding box center [106, 346] width 143 height 17
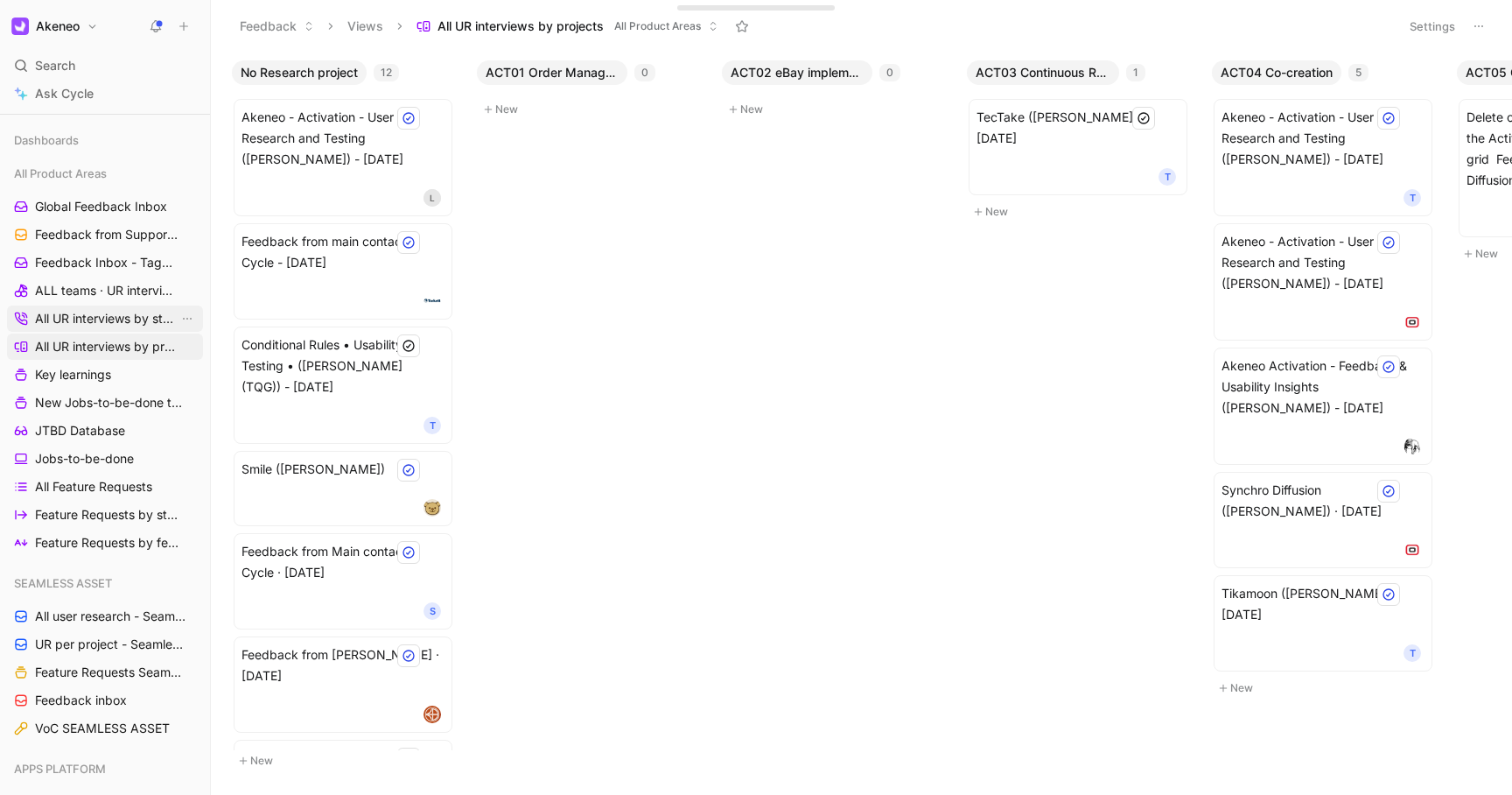
click at [100, 316] on span "All UR interviews by status" at bounding box center [106, 318] width 143 height 17
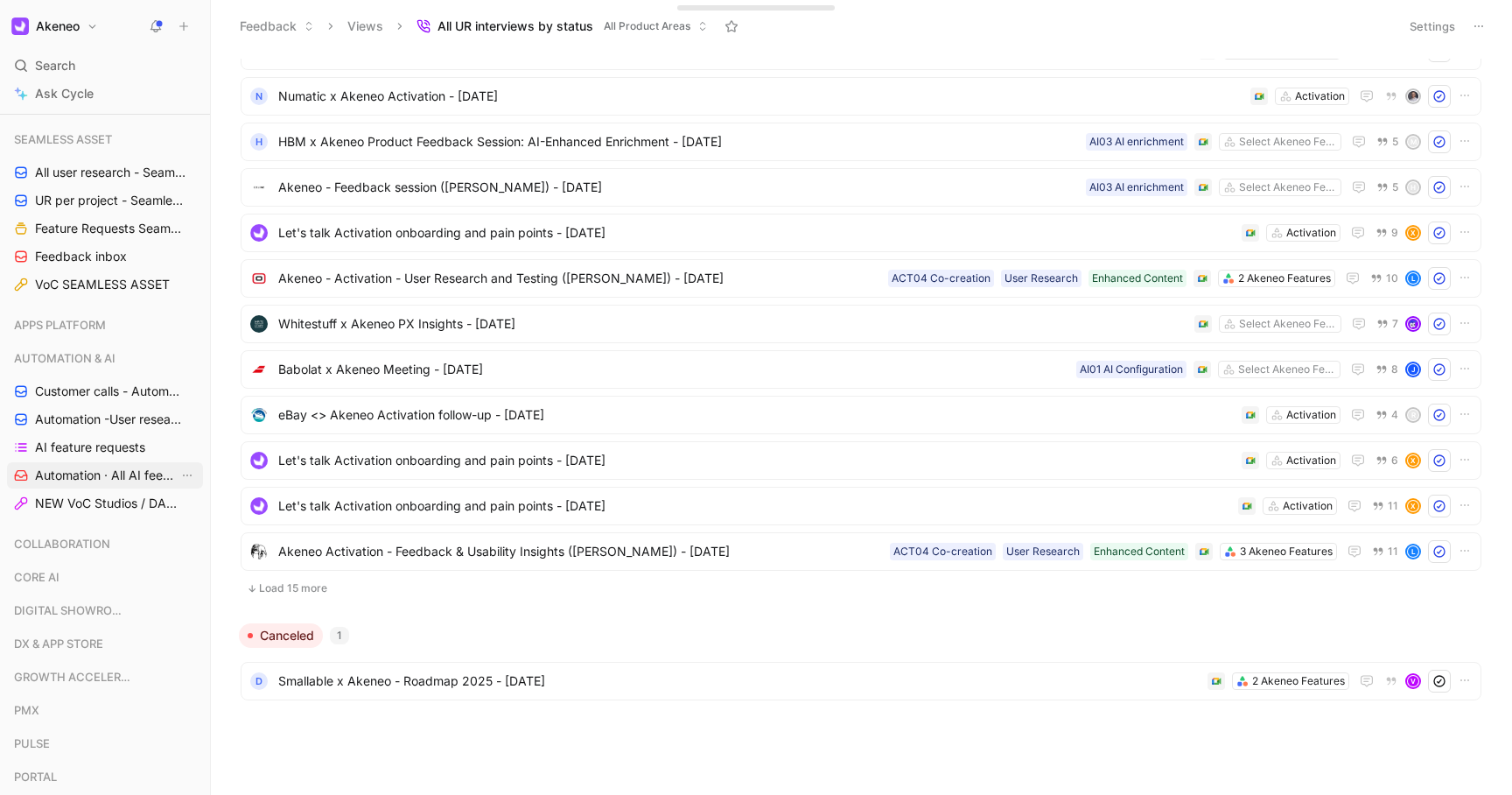
scroll to position [637, 0]
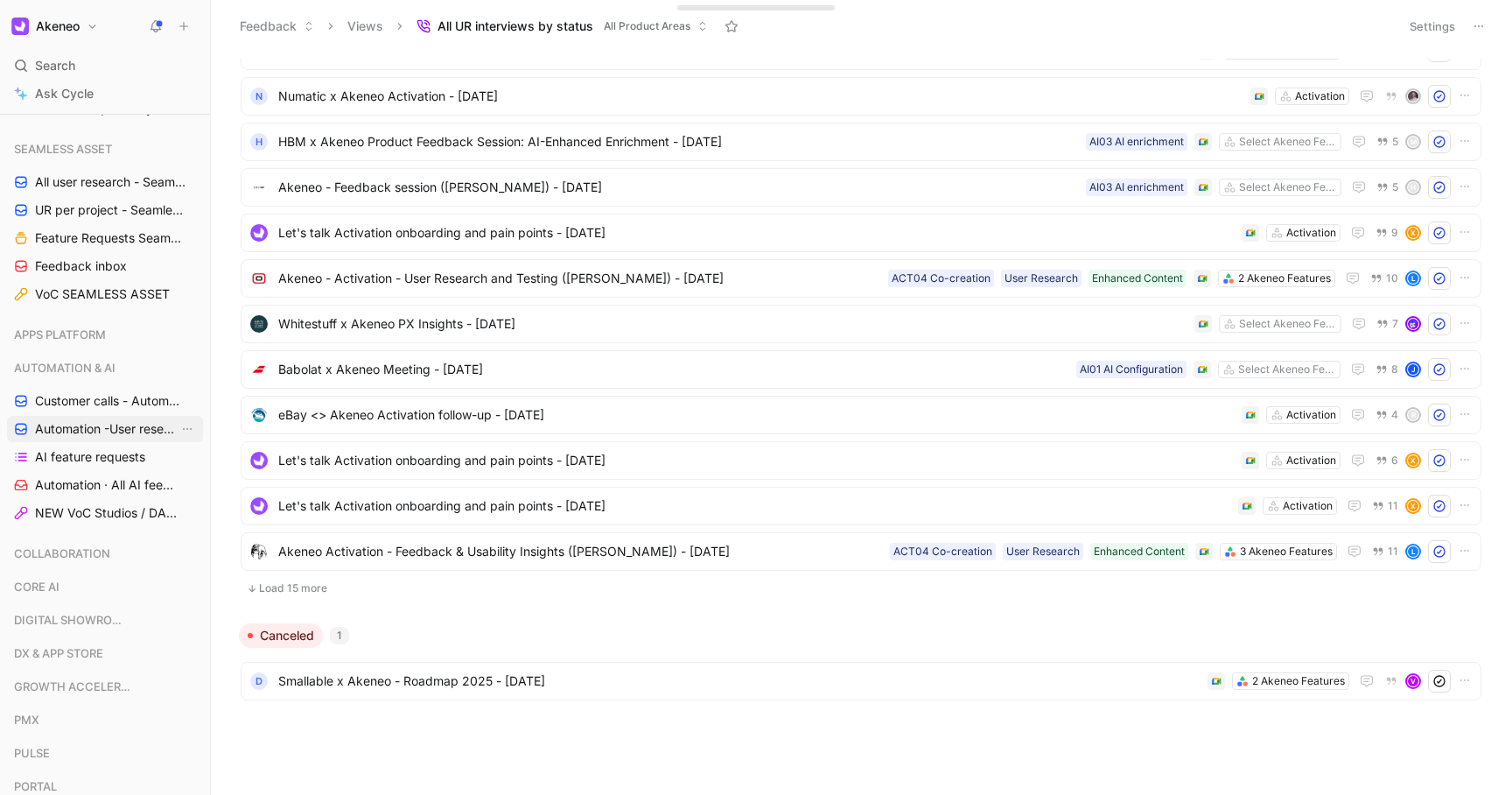
click at [115, 421] on span "Automation -User research per project" at bounding box center [106, 428] width 143 height 17
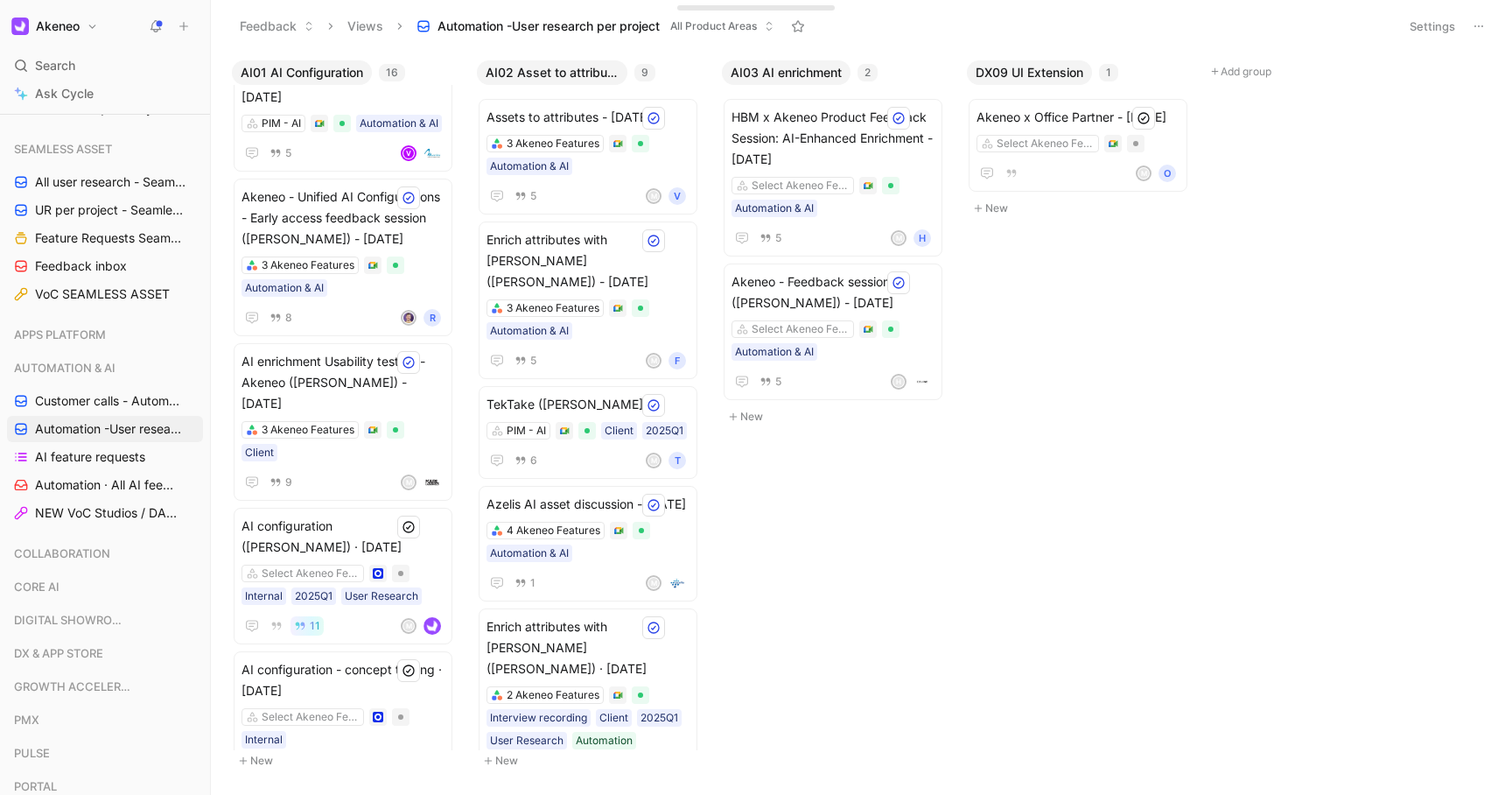
scroll to position [1638, 0]
click at [364, 706] on div "AI configuration - concept testing · [DATE] Select Akeneo Features Internal 10" at bounding box center [343, 718] width 203 height 120
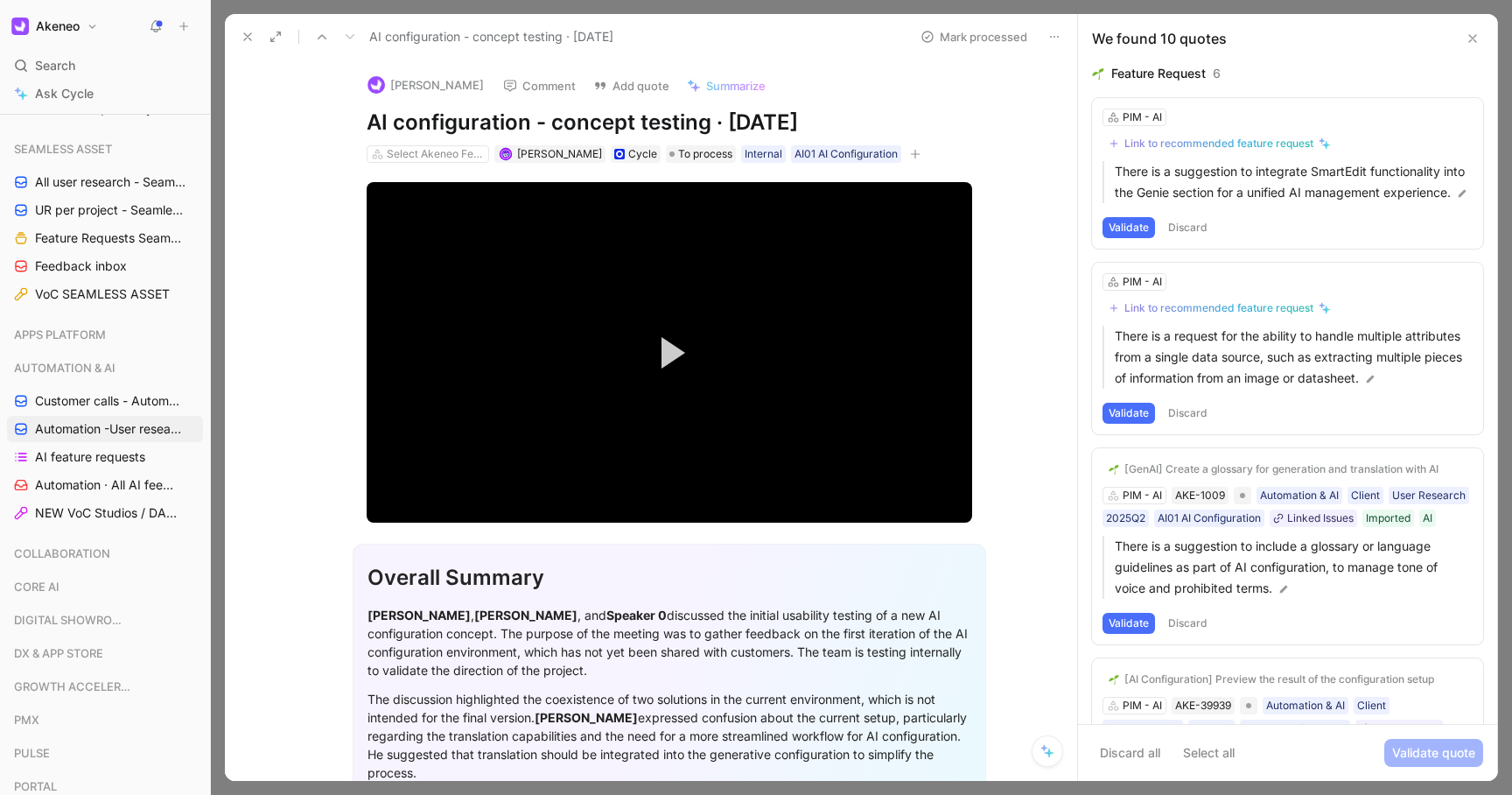
click at [247, 34] on icon at bounding box center [247, 36] width 14 height 14
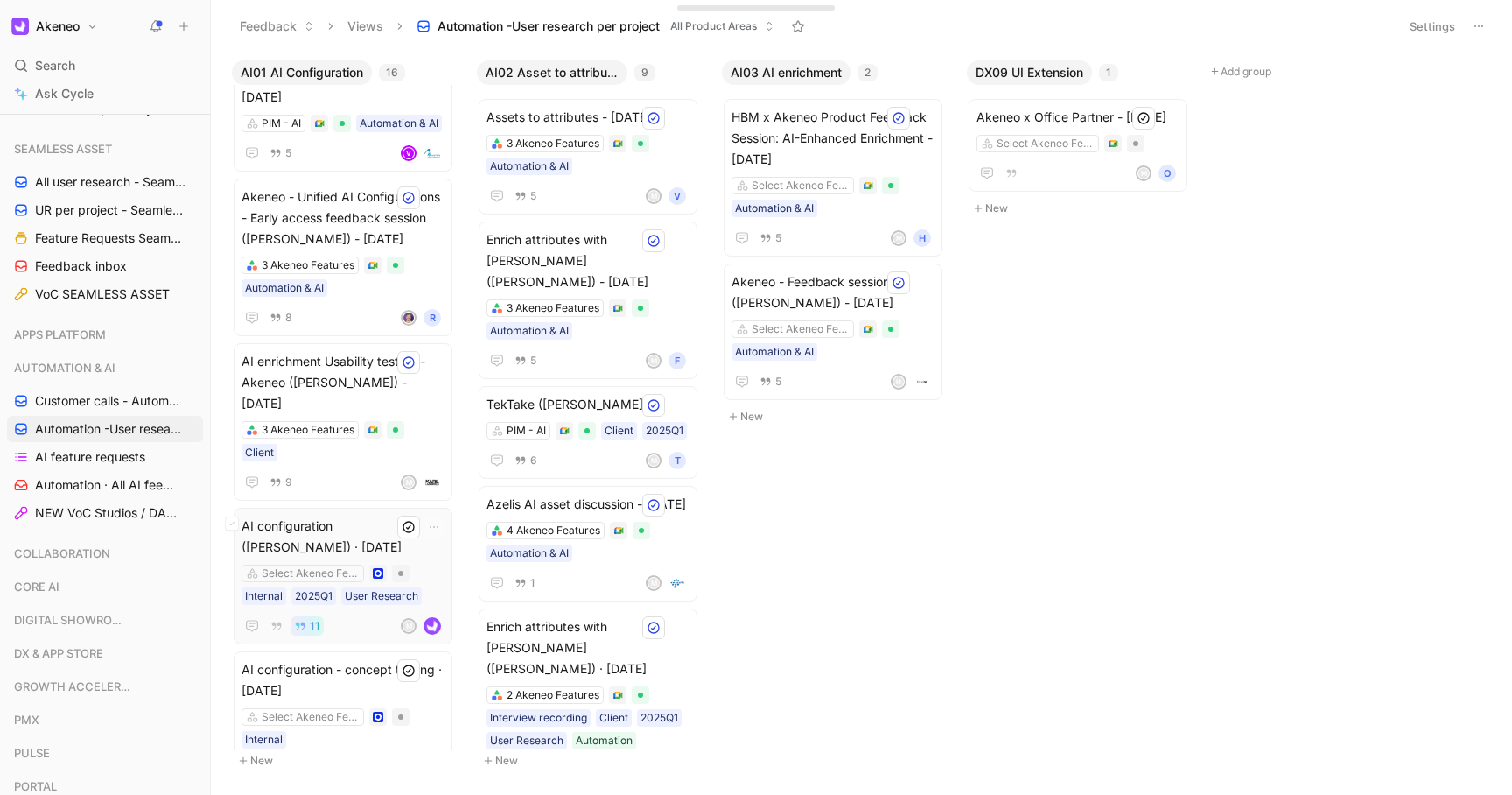
click at [427, 565] on div "Select Akeneo Features Internal 2025Q1 User Research" at bounding box center [343, 585] width 203 height 40
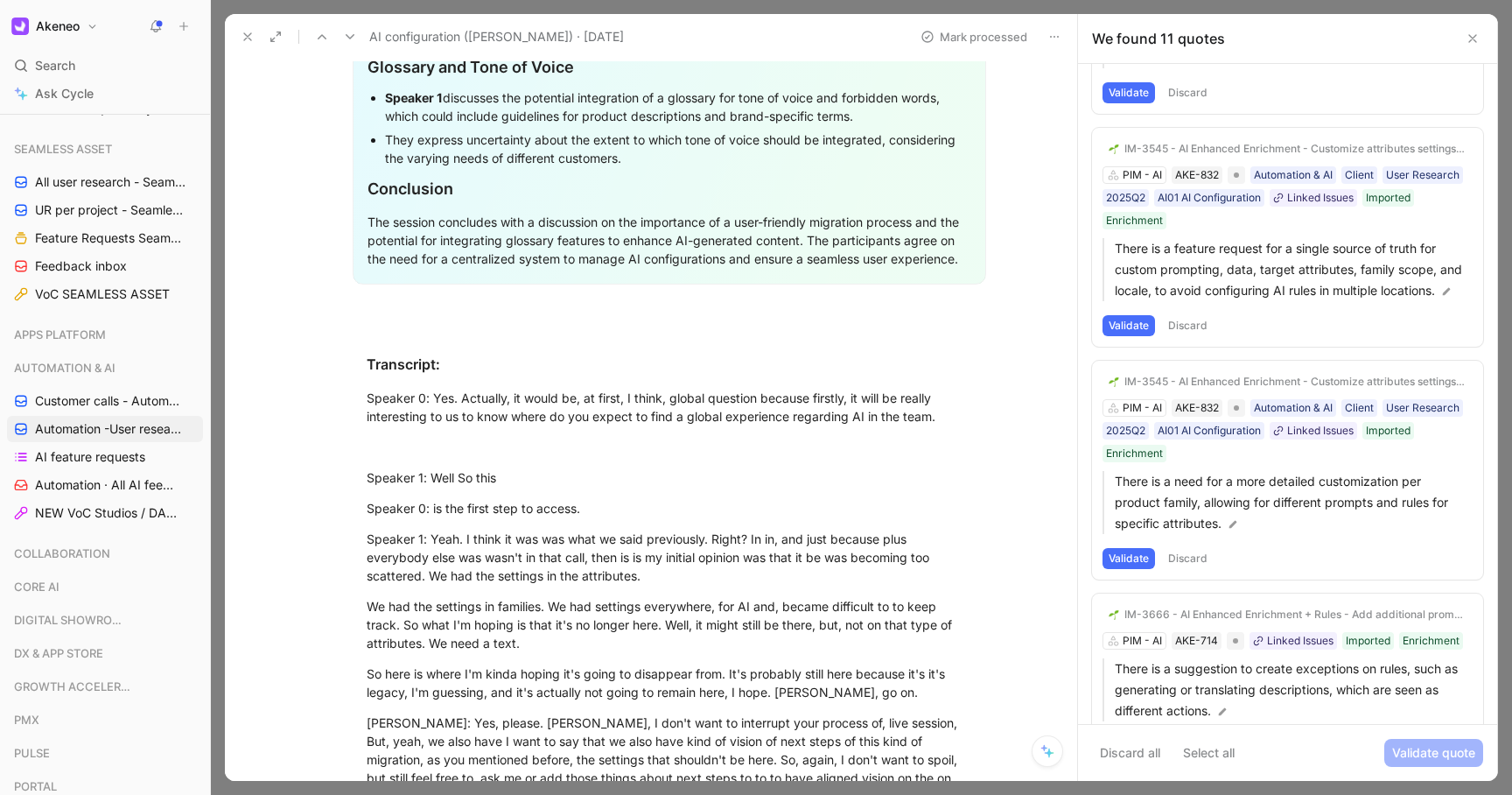
scroll to position [1775, 0]
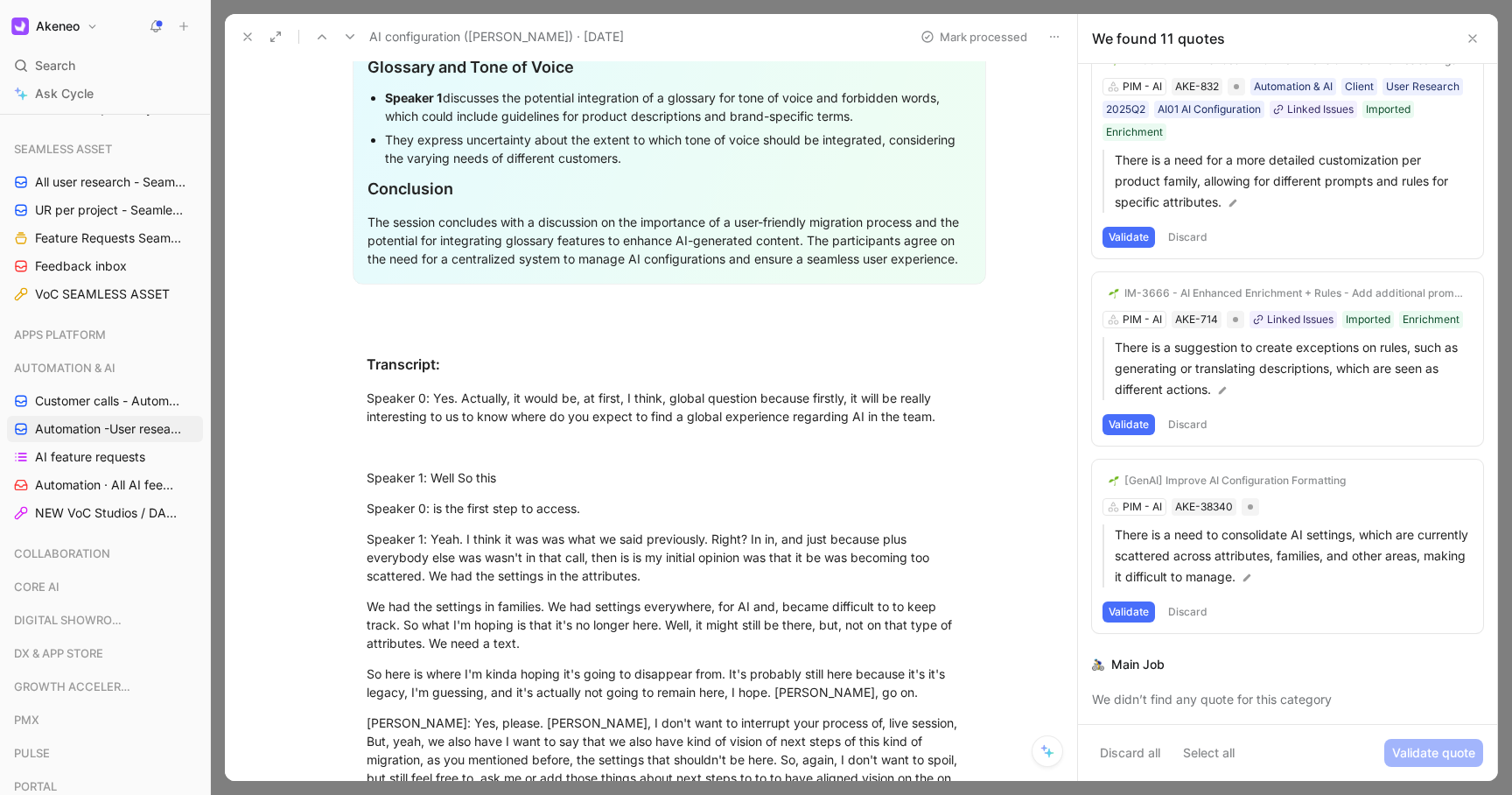
click at [1130, 605] on button "Validate" at bounding box center [1128, 611] width 52 height 21
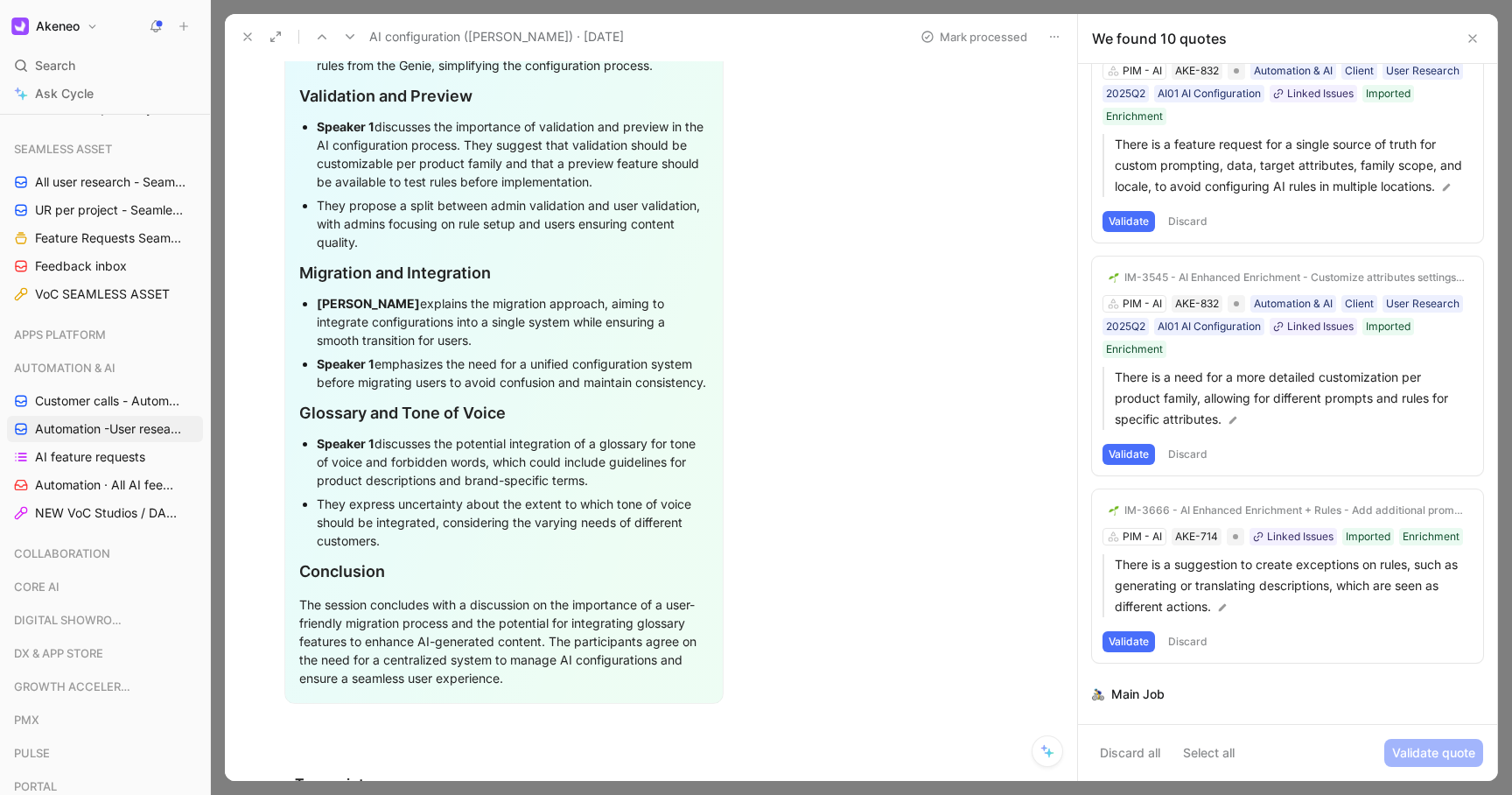
scroll to position [1551, 0]
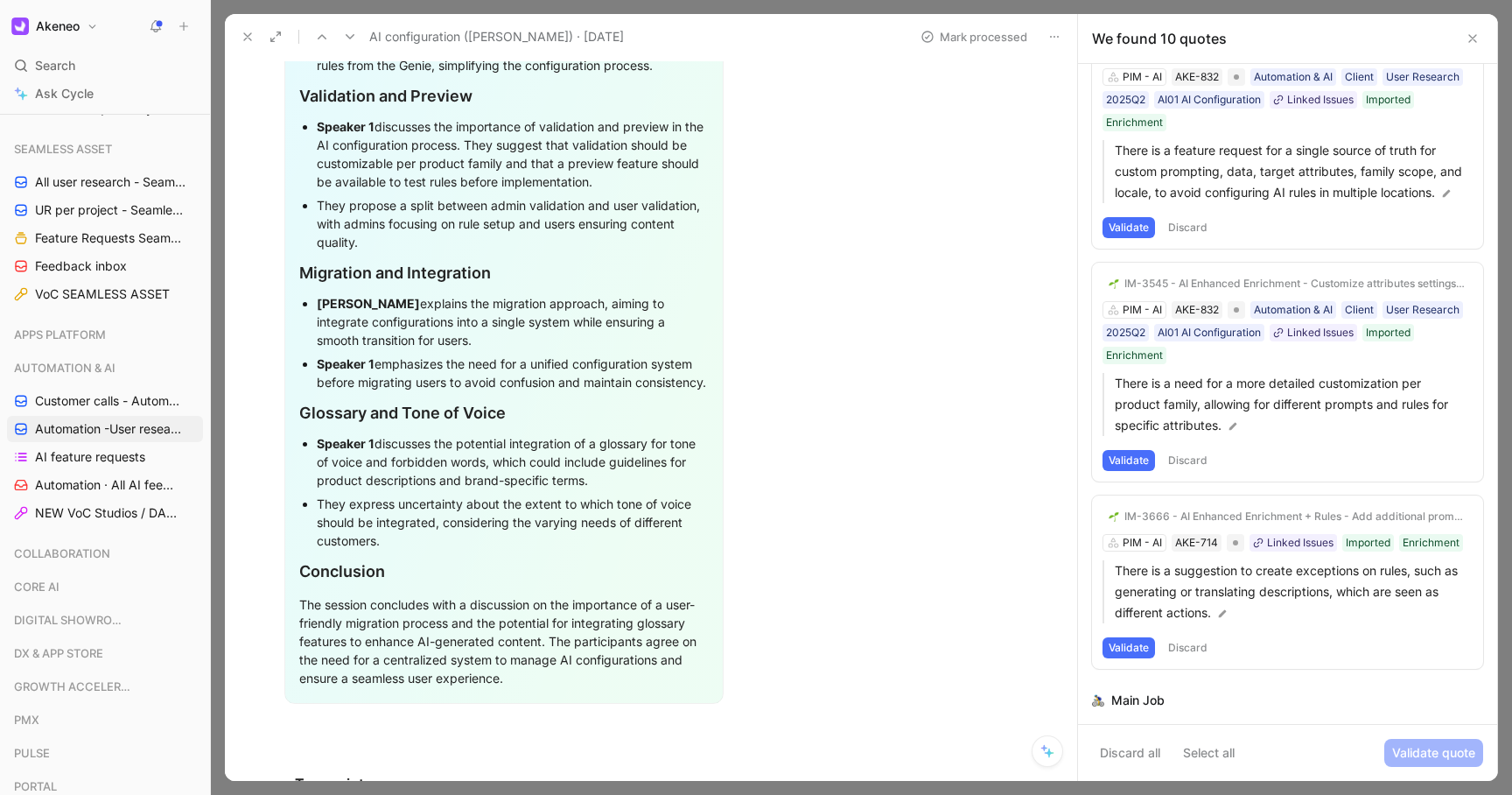
click at [1125, 644] on button "Validate" at bounding box center [1128, 647] width 52 height 21
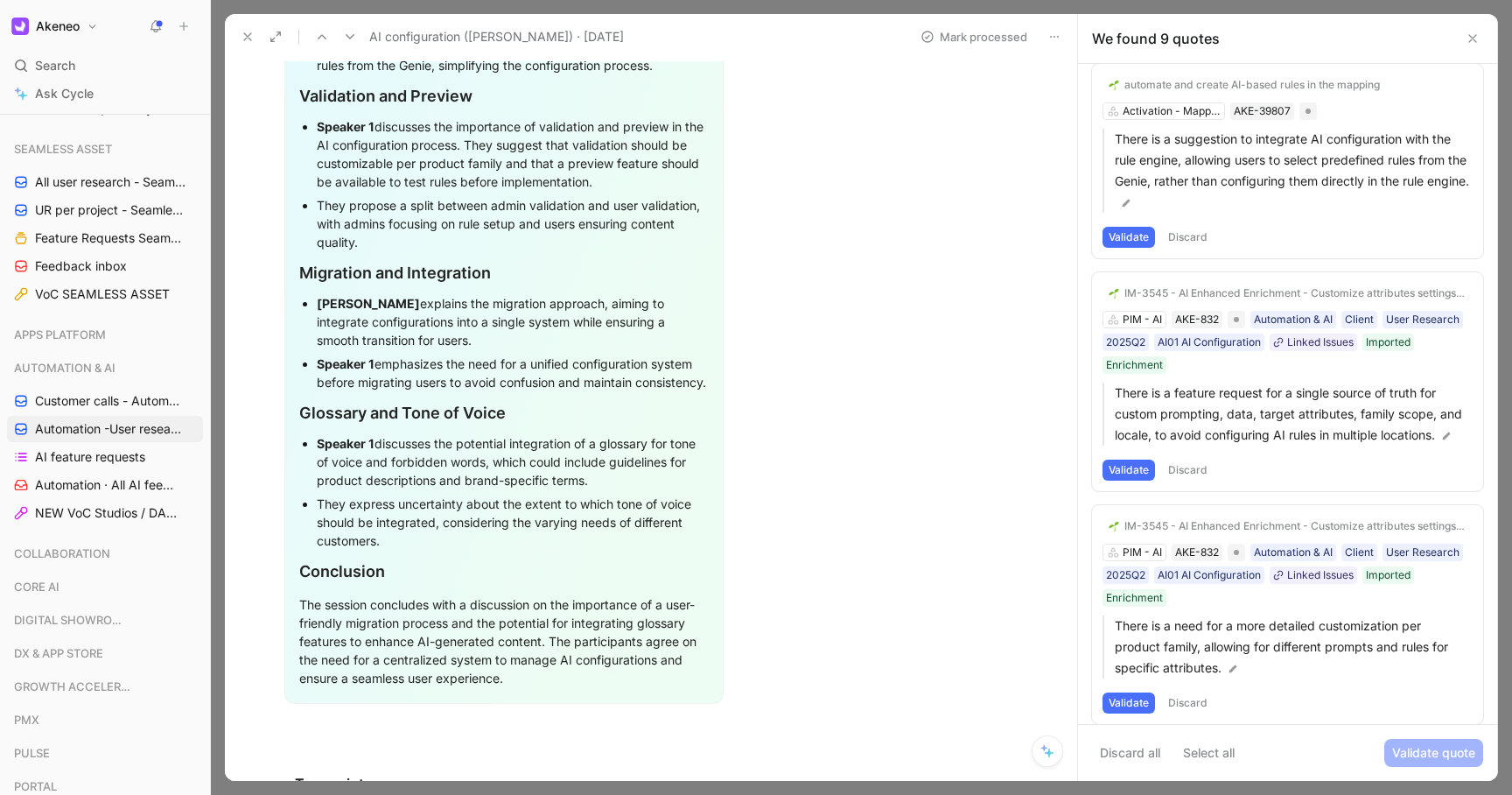
scroll to position [1298, 0]
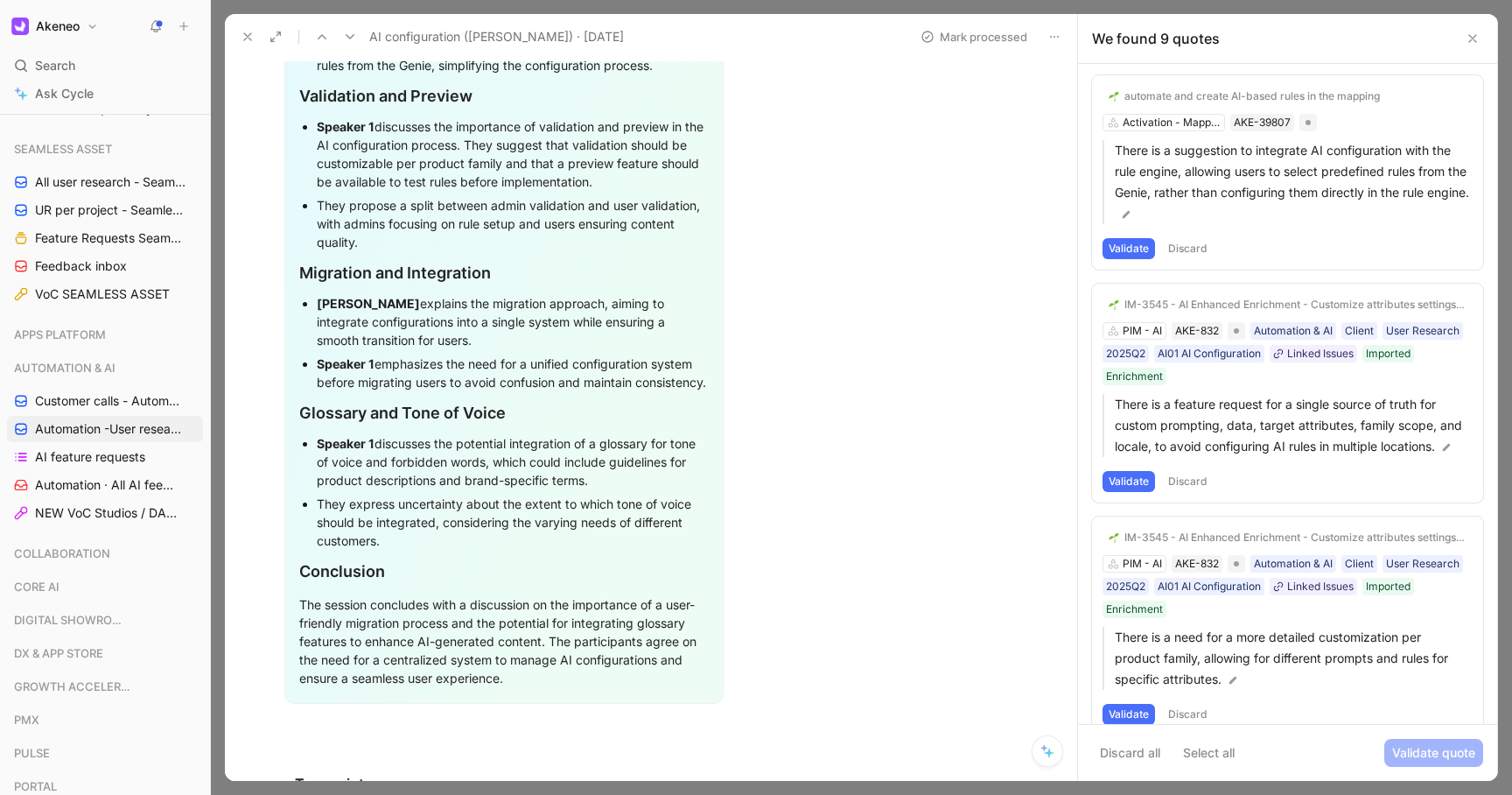
click at [1122, 713] on button "Validate" at bounding box center [1128, 714] width 52 height 21
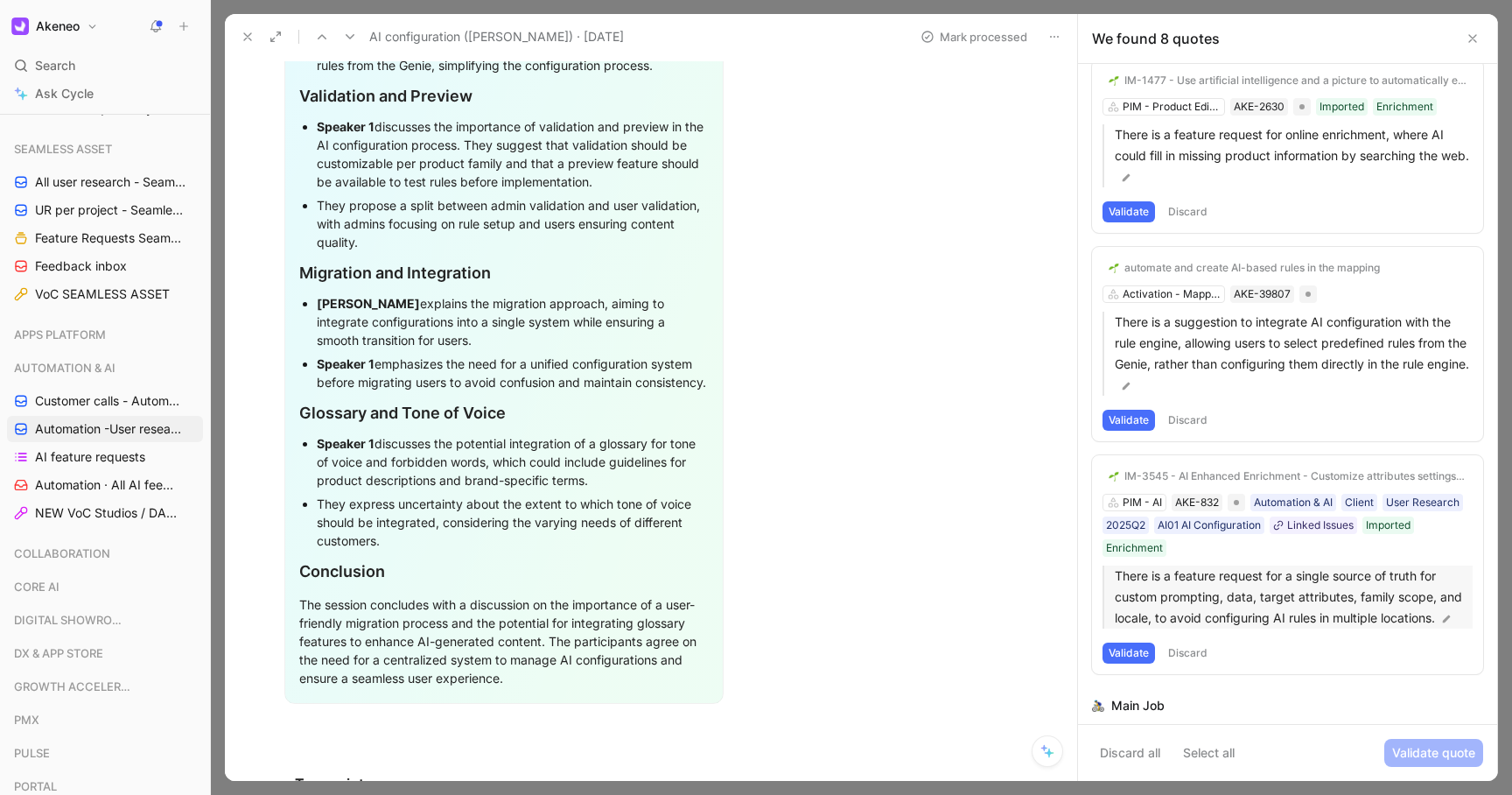
scroll to position [1099, 0]
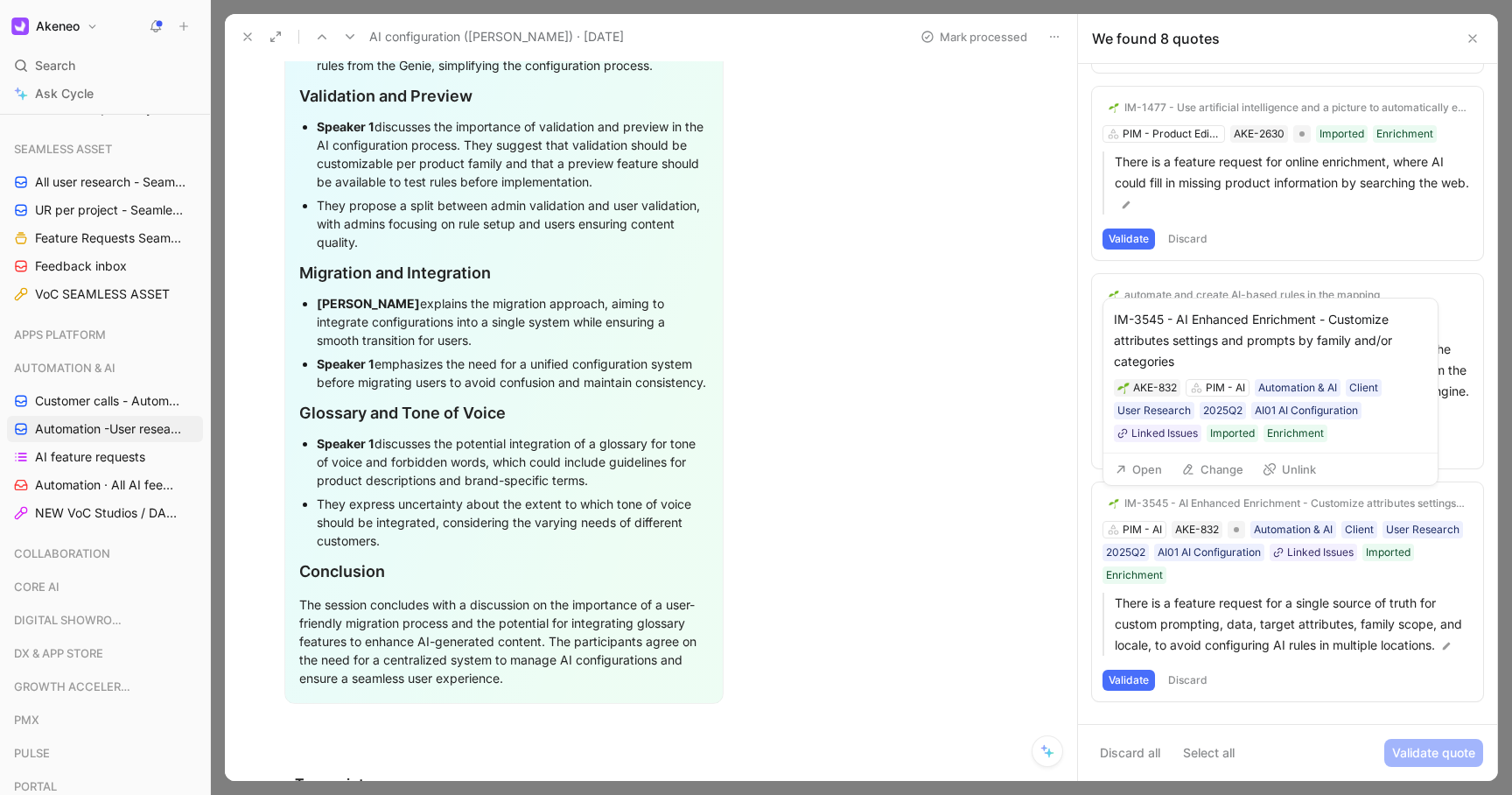
click at [1203, 477] on button "Change" at bounding box center [1212, 469] width 78 height 25
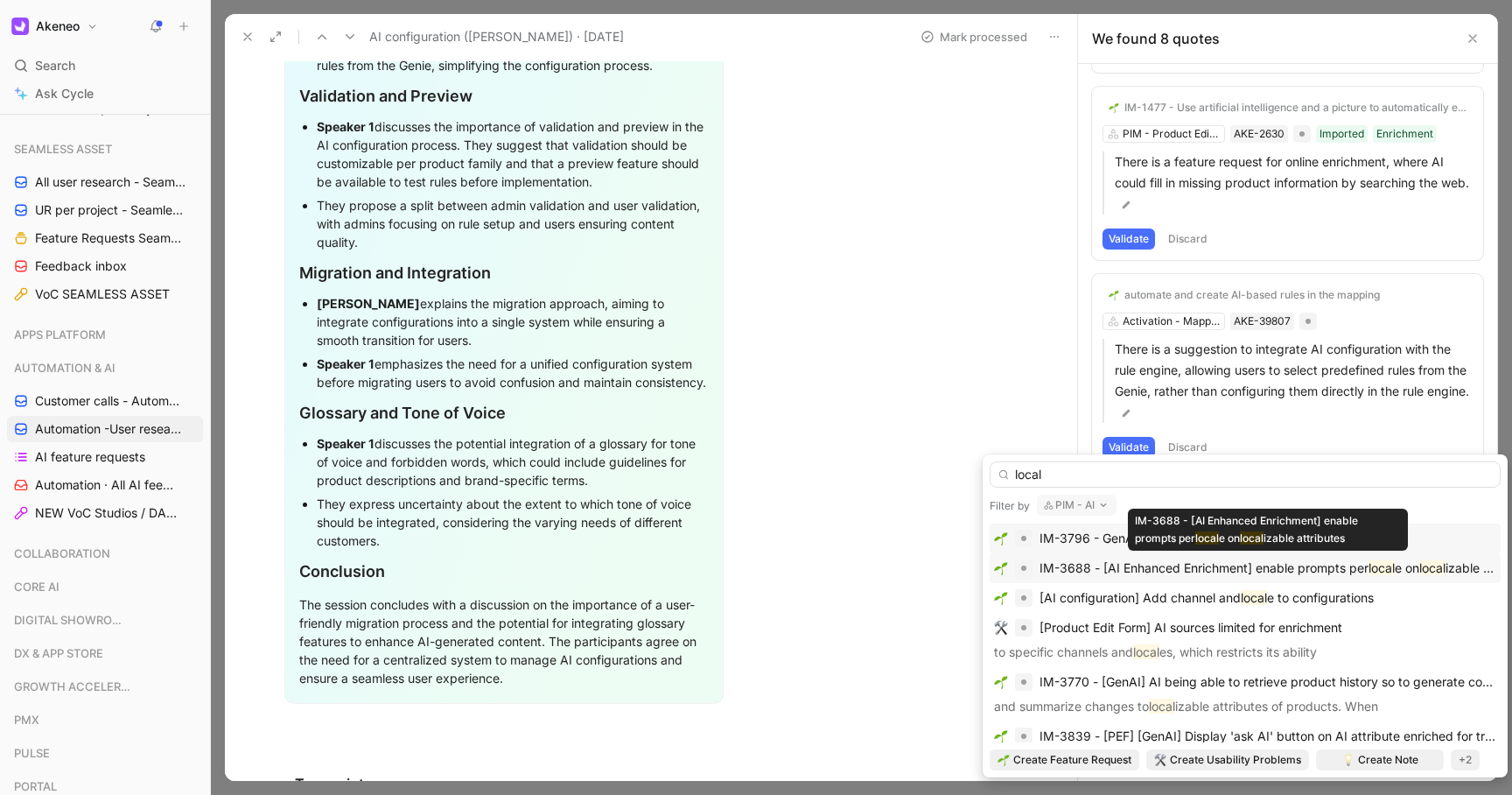
type input "local"
click at [1277, 569] on span "IM-3688 - [AI Enhanced Enrichment] enable prompts per" at bounding box center [1203, 568] width 329 height 15
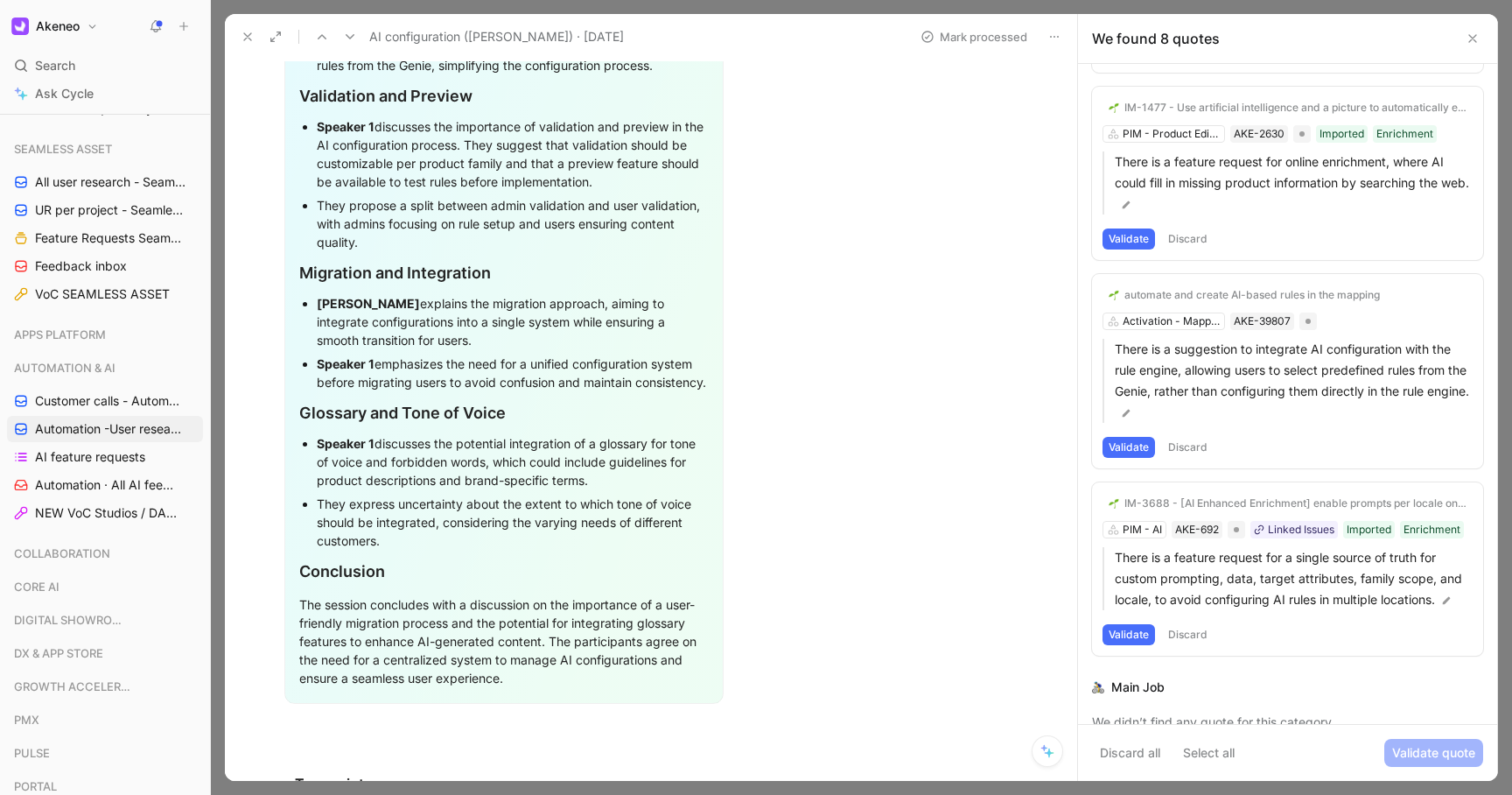
click at [1121, 633] on button "Validate" at bounding box center [1128, 634] width 52 height 21
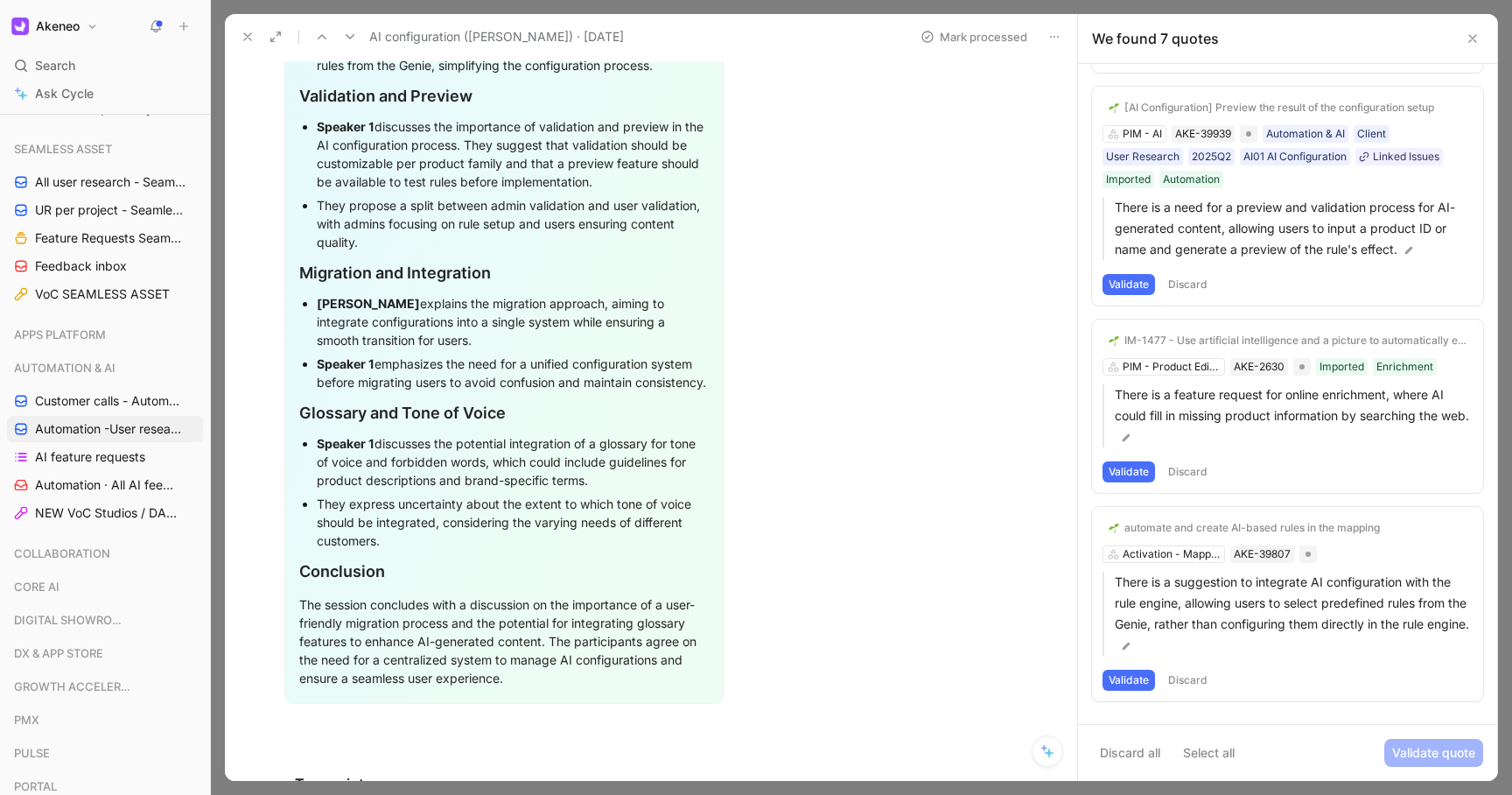
scroll to position [863, 0]
